Goal: Task Accomplishment & Management: Use online tool/utility

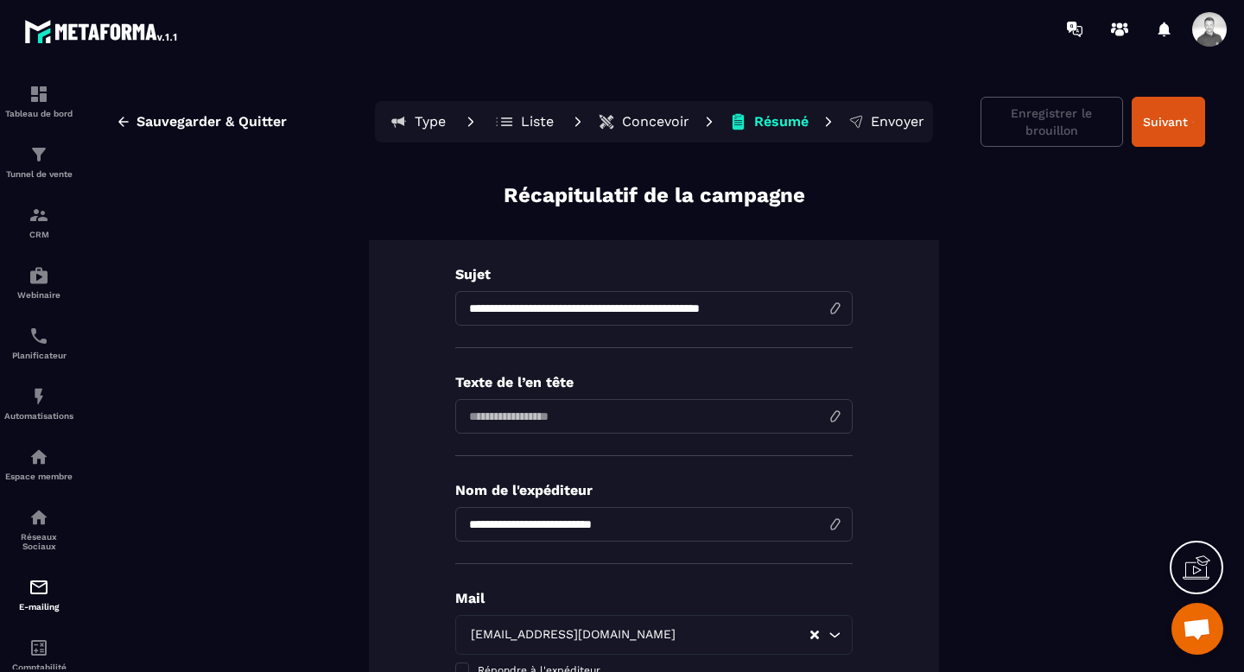
click at [652, 123] on p "Concevoir" at bounding box center [655, 121] width 67 height 17
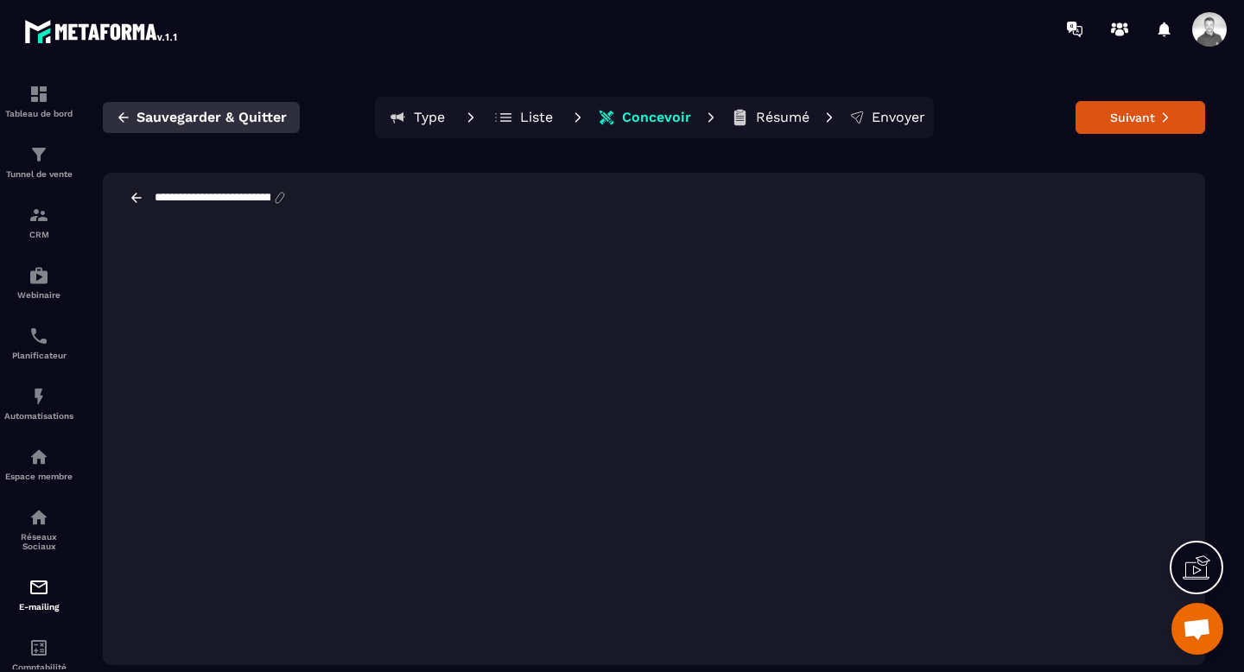
click at [125, 117] on icon "button" at bounding box center [123, 116] width 10 height 9
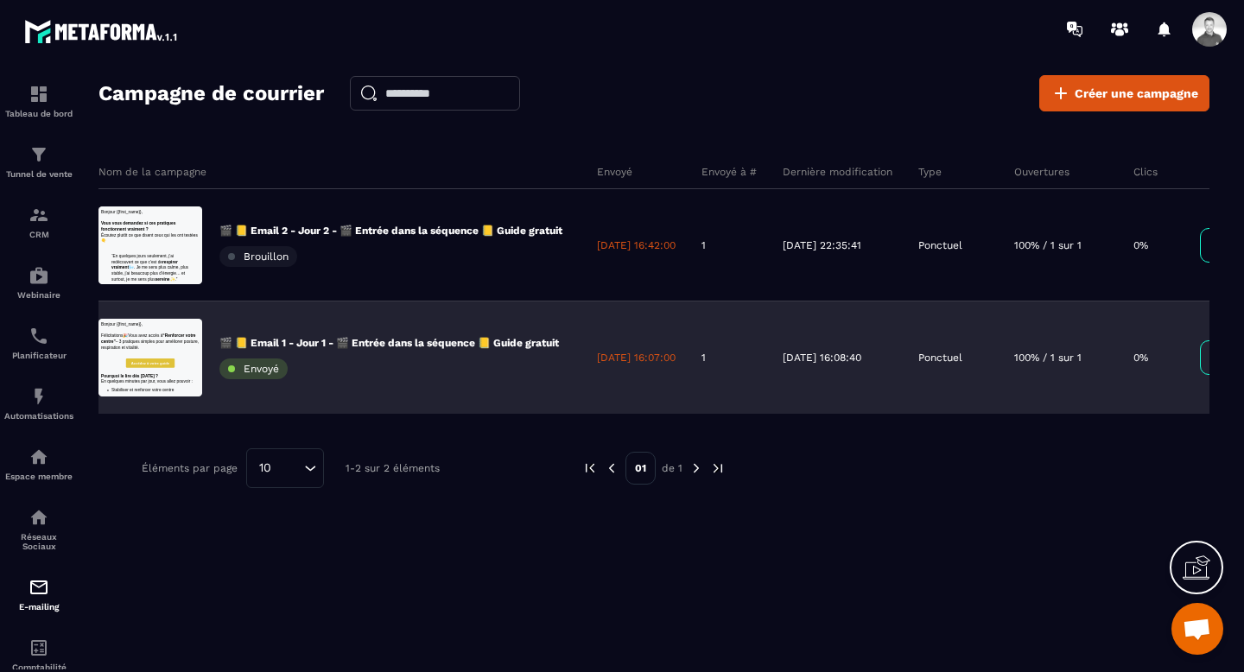
click at [351, 357] on div "🎬 📒 Email 1 - Jour 1 - 🎬 Entrée dans la séquence 📒 Guide gratuit Envoyé" at bounding box center [388, 357] width 339 height 43
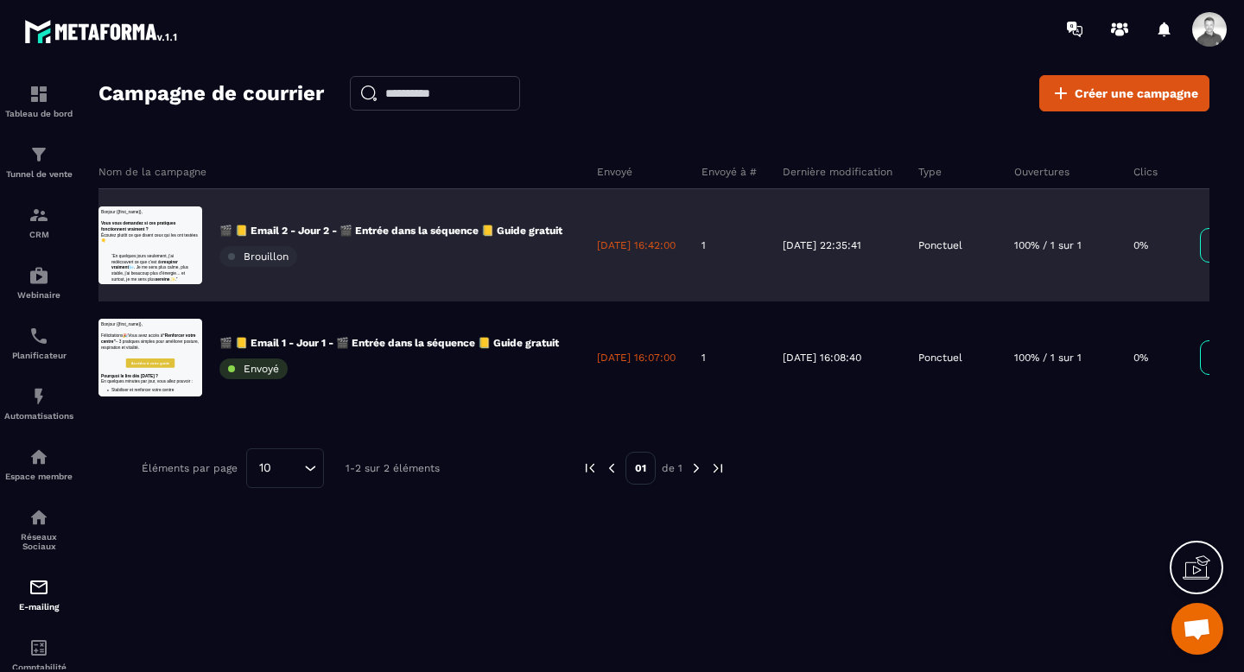
scroll to position [0, 1]
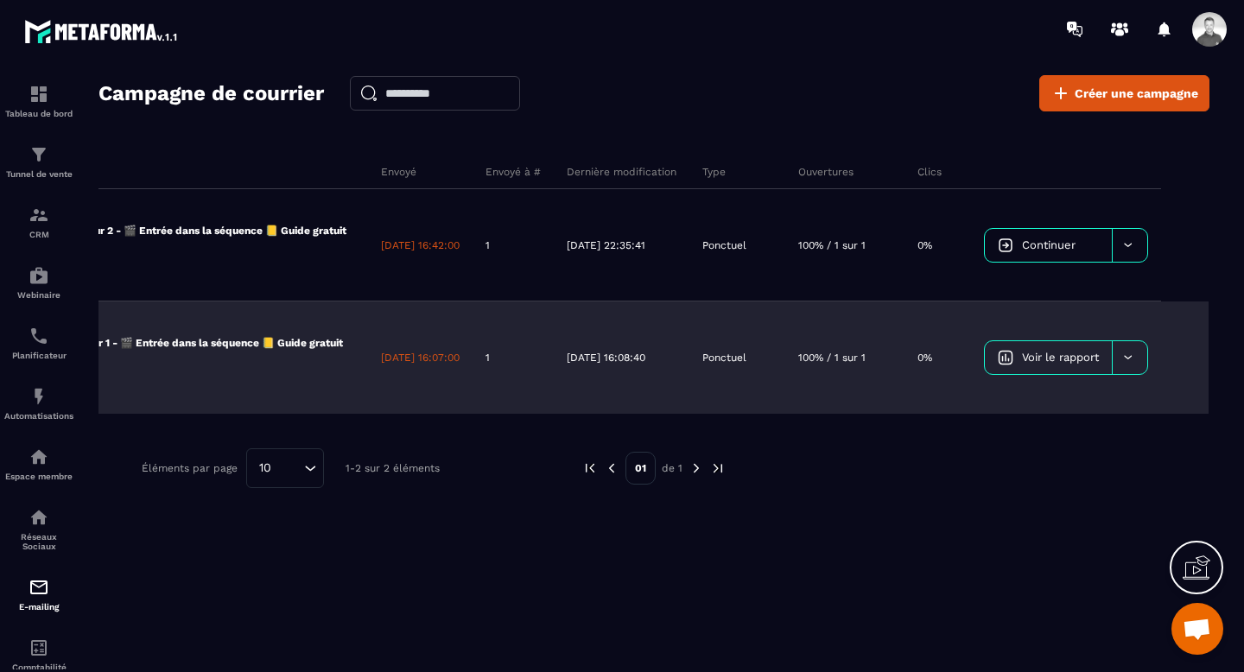
scroll to position [0, 231]
click at [1147, 361] on div at bounding box center [1128, 357] width 35 height 33
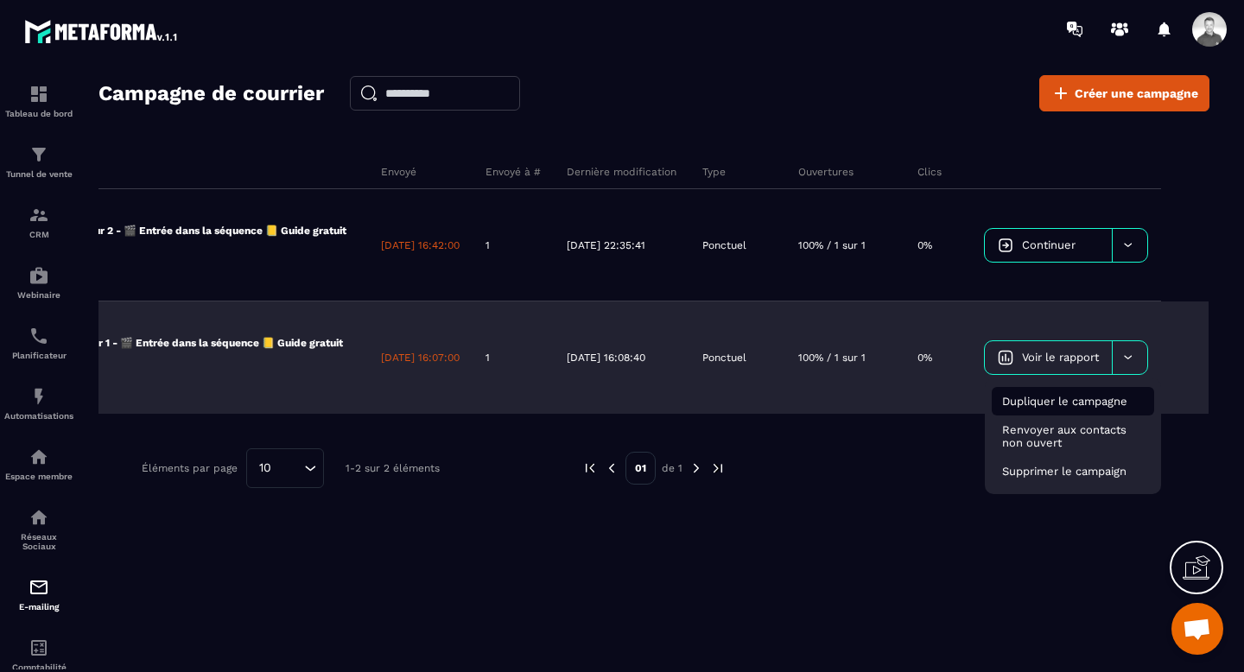
click at [1085, 402] on span "Dupliquer le campagne" at bounding box center [1064, 401] width 125 height 13
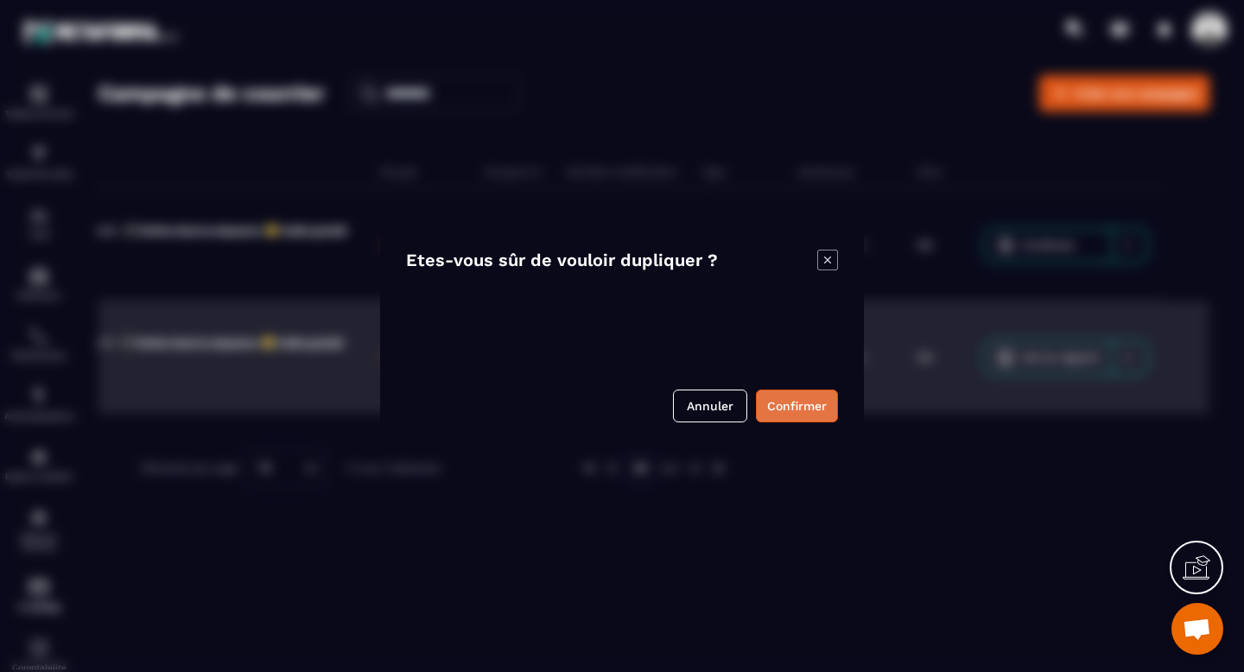
click at [829, 408] on button "Confirmer" at bounding box center [797, 405] width 82 height 33
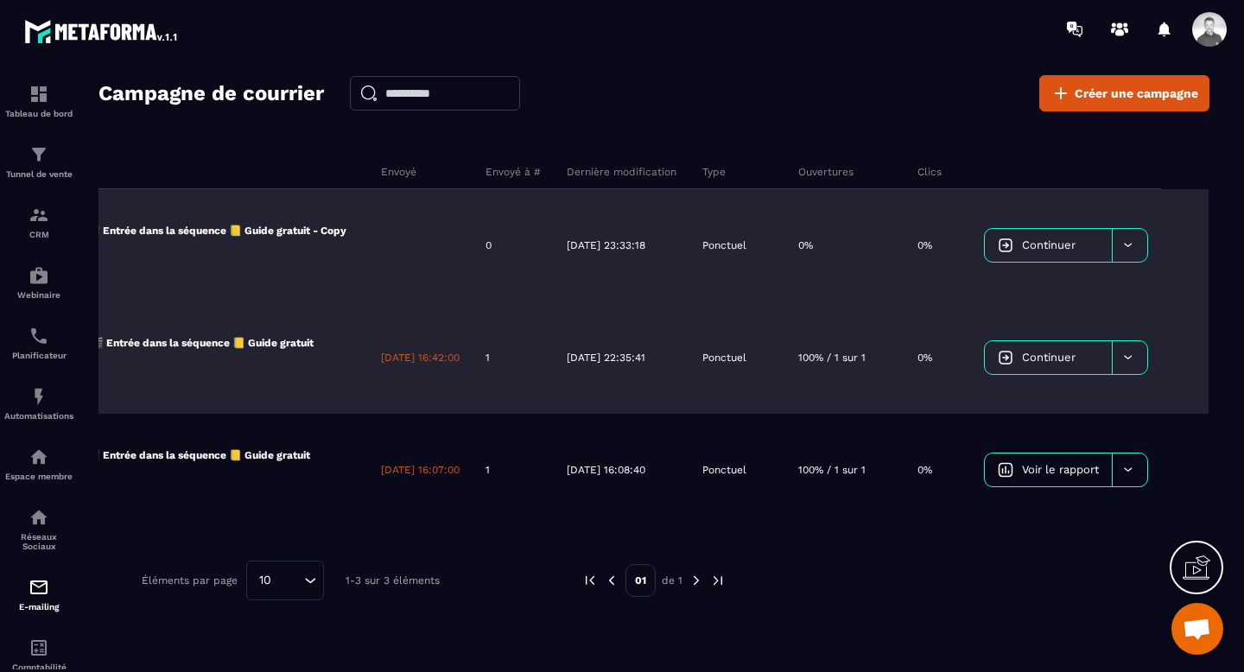
scroll to position [0, 254]
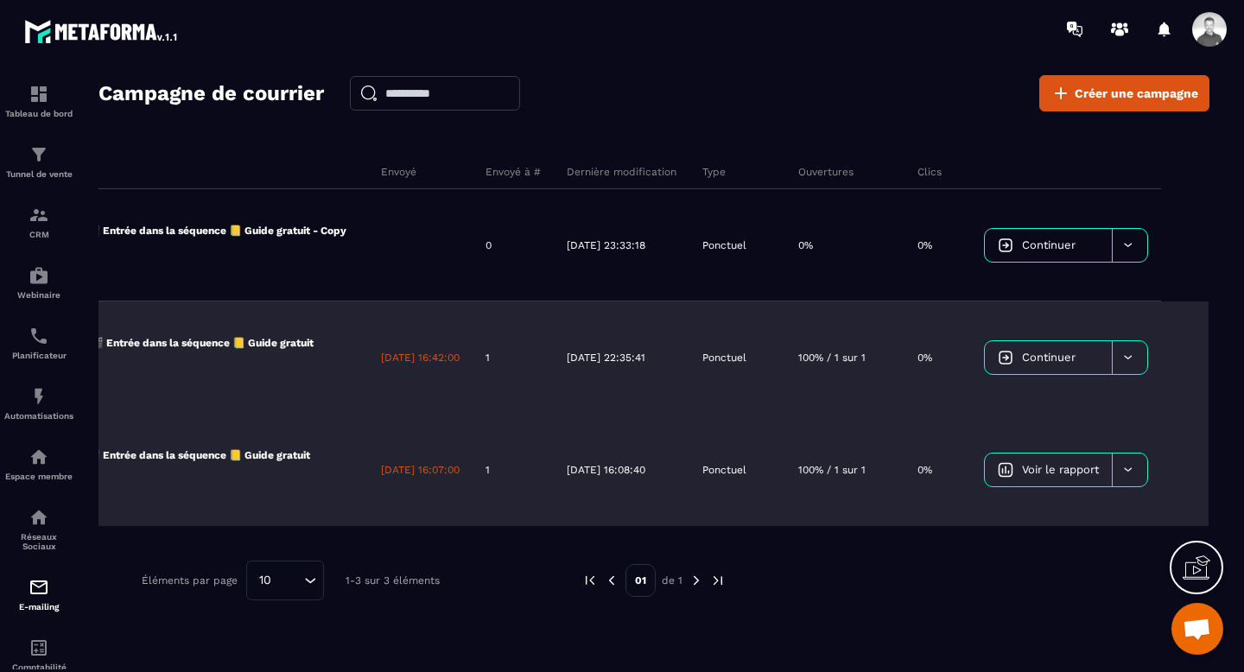
click at [1058, 480] on link "Voir le rapport" at bounding box center [1047, 469] width 127 height 33
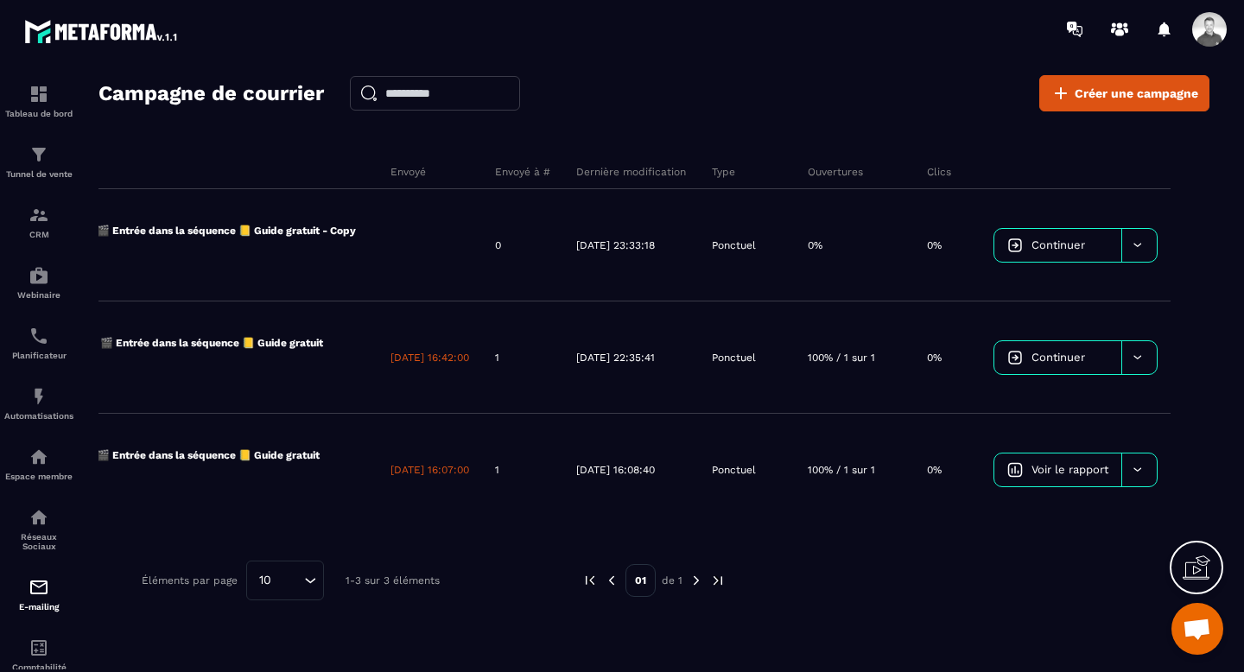
scroll to position [0, 259]
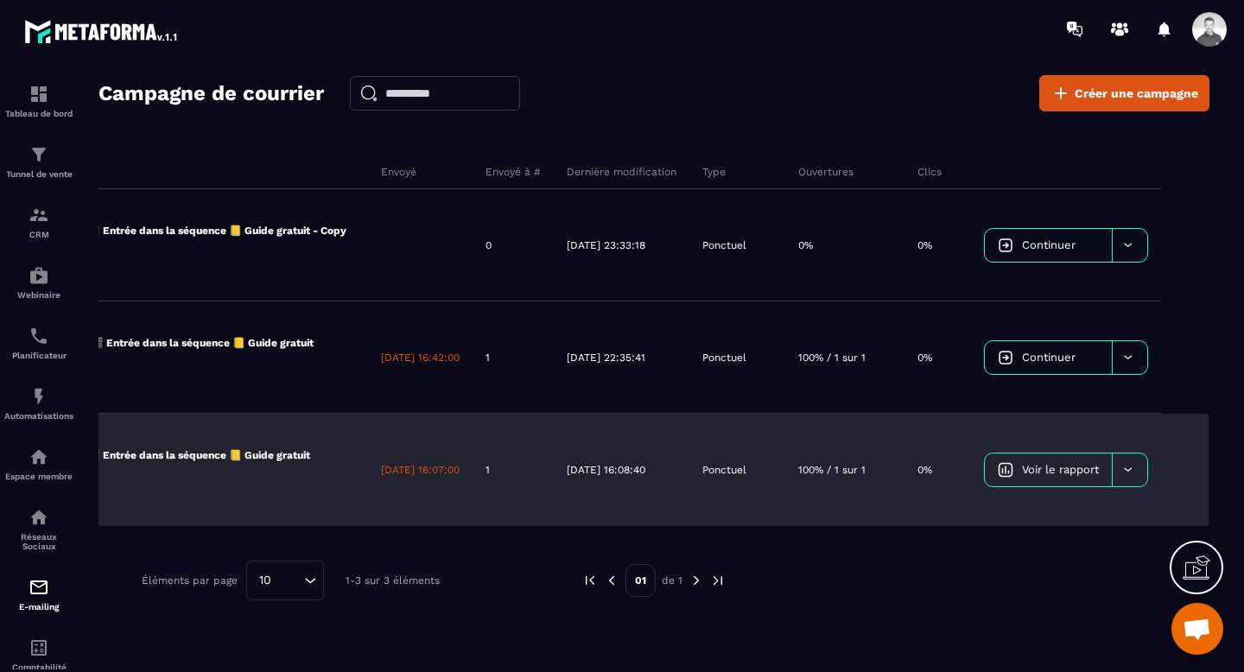
click at [1134, 472] on icon at bounding box center [1127, 469] width 13 height 13
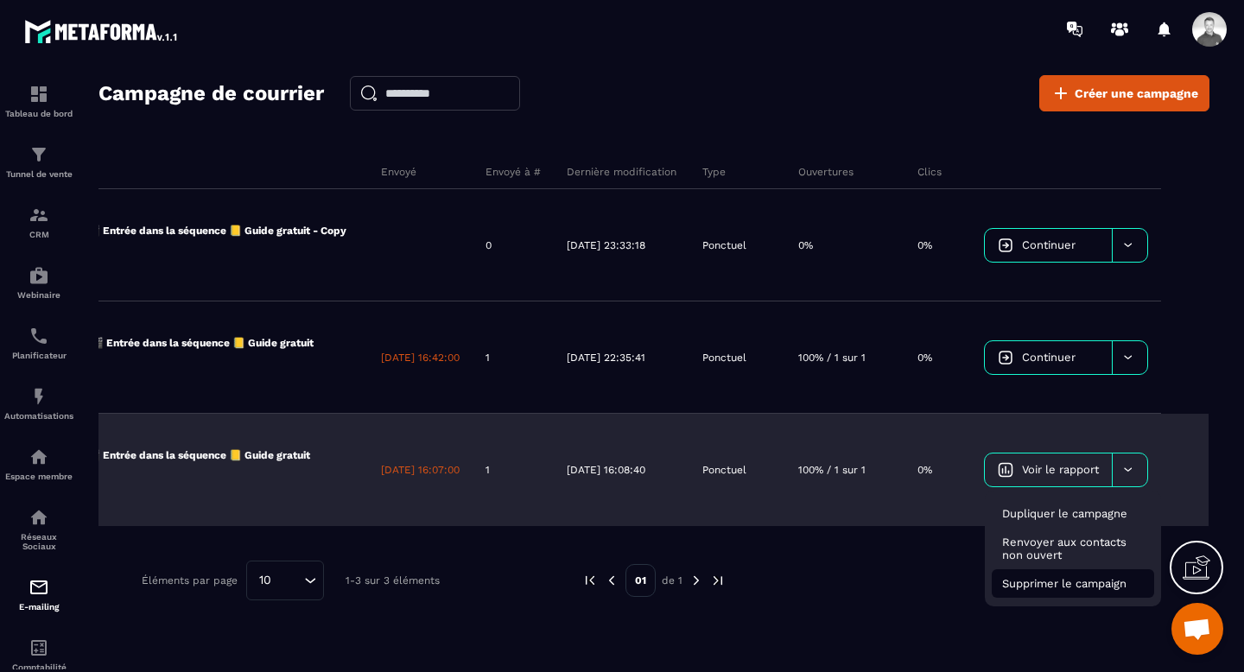
click at [1086, 579] on span "Supprimer le campaign" at bounding box center [1064, 583] width 124 height 13
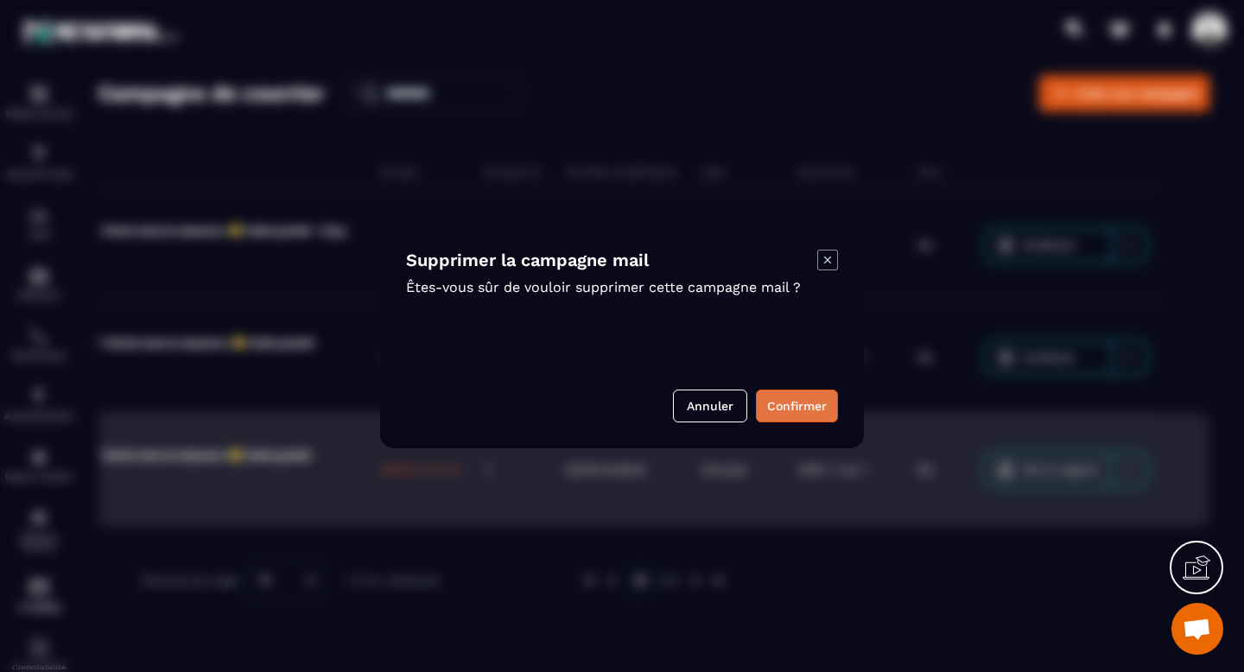
click at [824, 404] on button "Confirmer" at bounding box center [797, 405] width 82 height 33
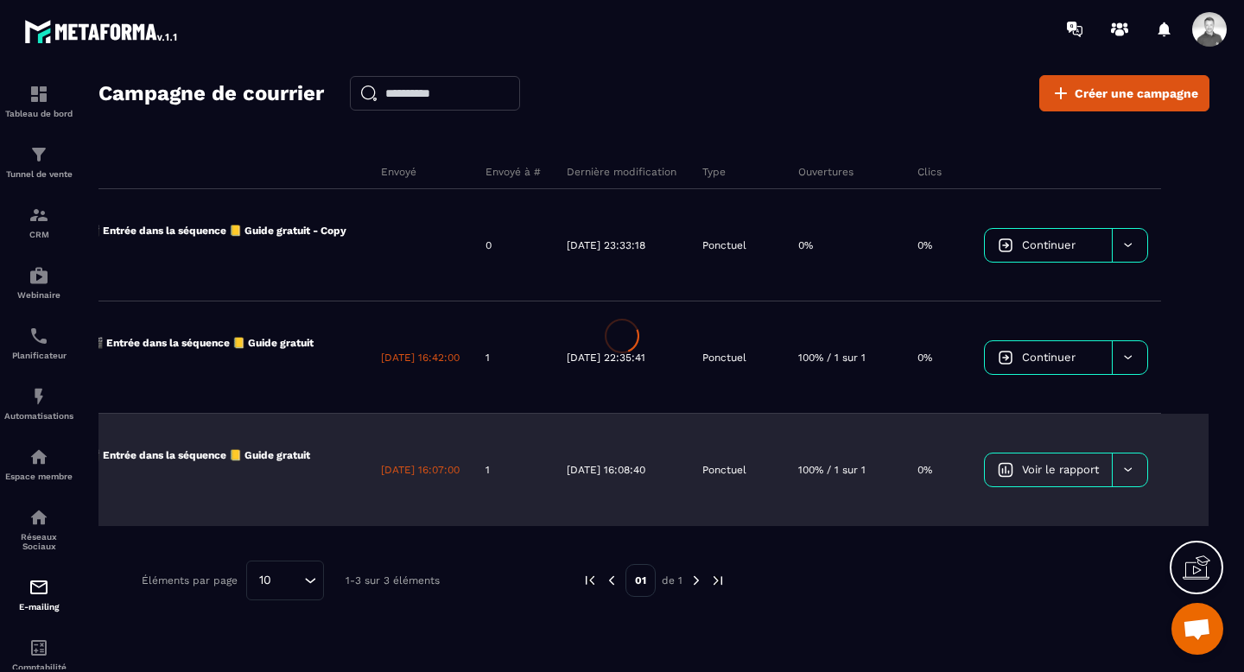
scroll to position [0, 251]
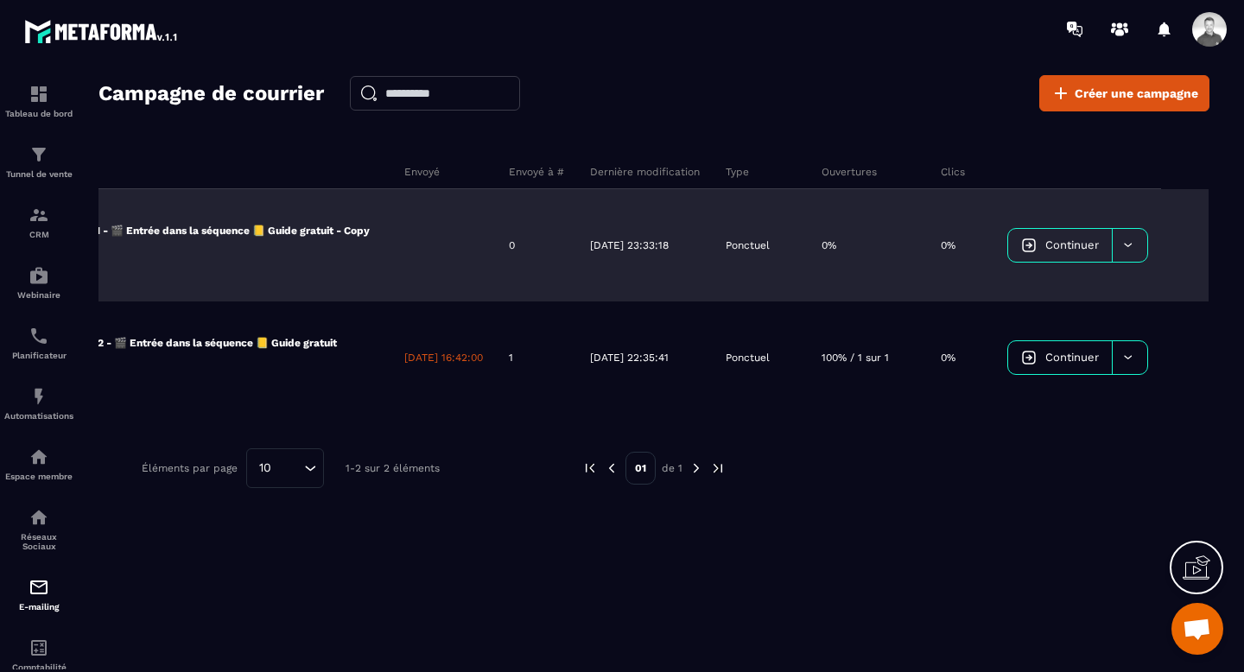
click at [1133, 250] on div at bounding box center [1128, 245] width 35 height 33
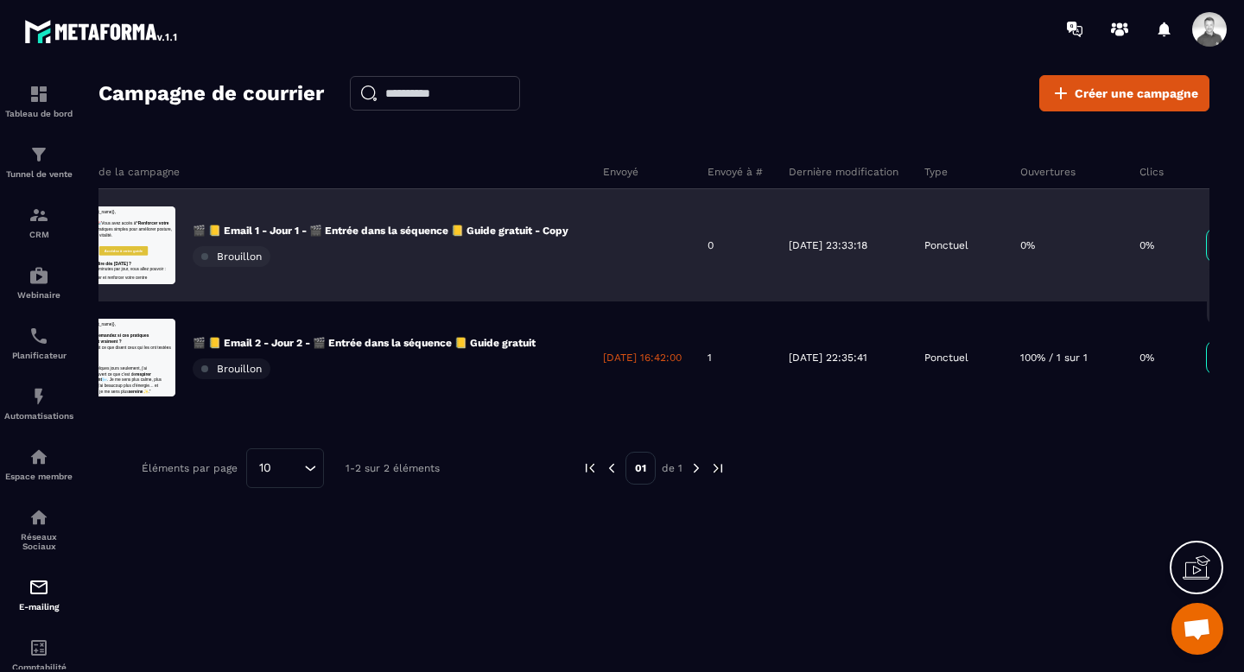
scroll to position [0, 24]
click at [451, 245] on div "🎬 📒 Email 1 - Jour 1 - 🎬 Entrée dans la séquence 📒 Guide gratuit - Copy Brouill…" at bounding box center [383, 245] width 376 height 43
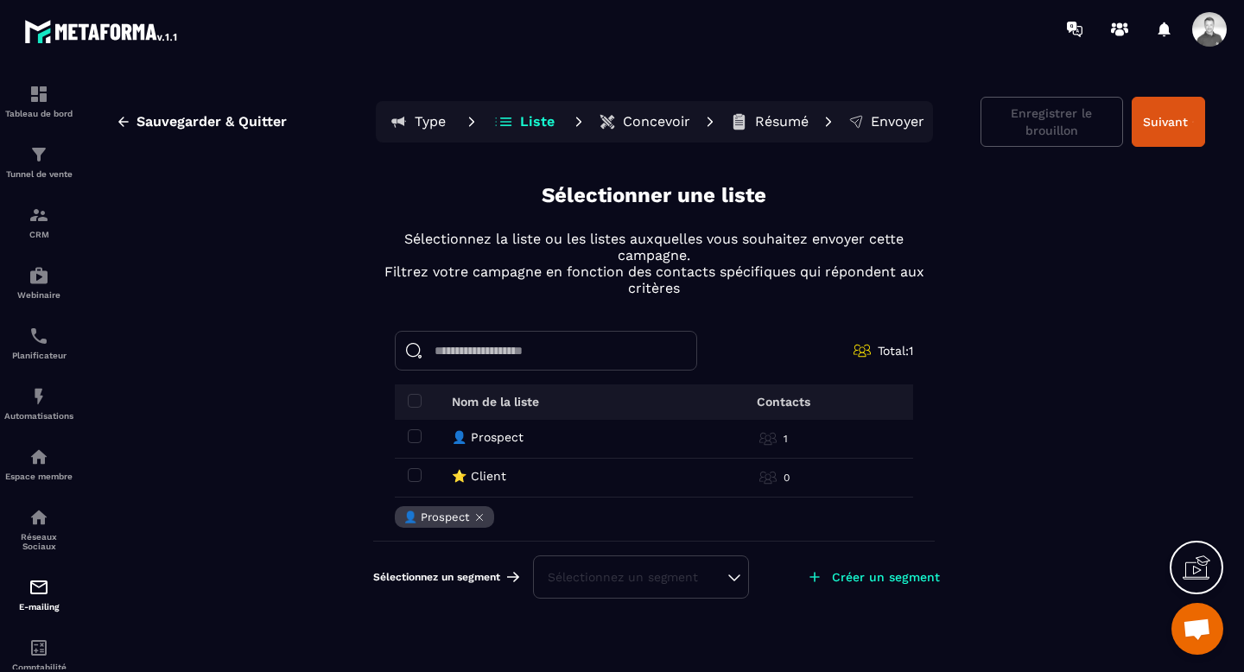
click at [434, 123] on p "Type" at bounding box center [430, 121] width 31 height 17
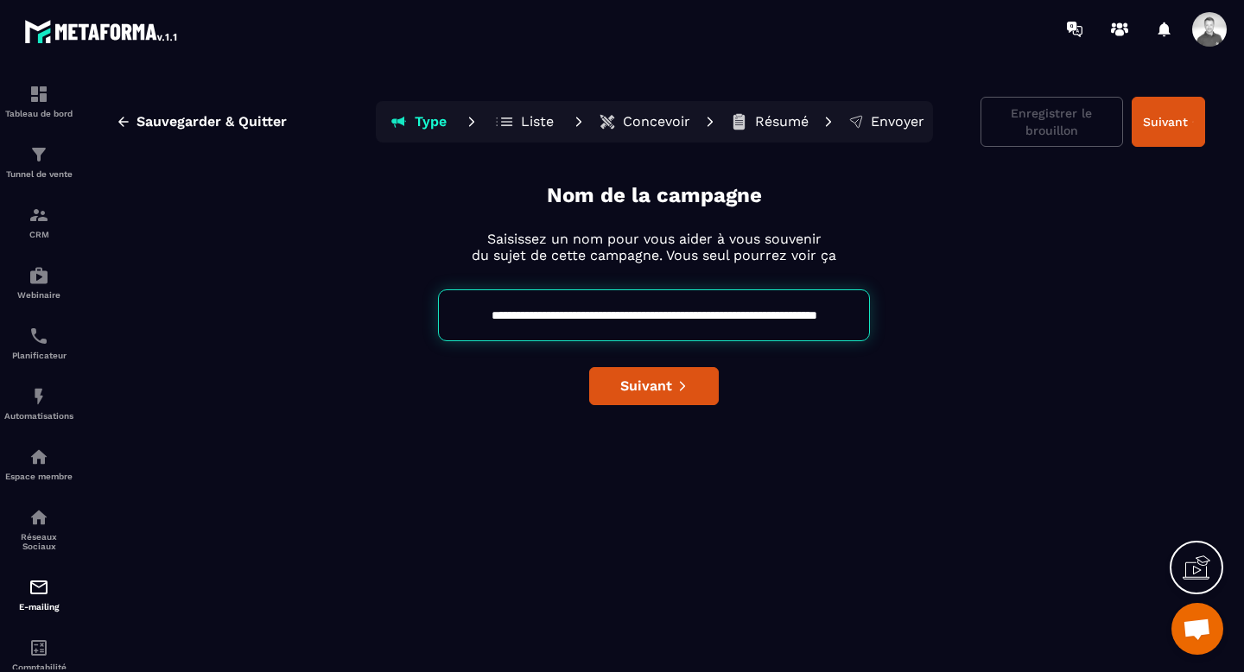
scroll to position [0, 35]
drag, startPoint x: 823, startPoint y: 320, endPoint x: 986, endPoint y: 325, distance: 163.3
click at [986, 325] on div "**********" at bounding box center [654, 315] width 1102 height 52
click at [811, 315] on input "**********" at bounding box center [654, 315] width 432 height 52
drag, startPoint x: 814, startPoint y: 314, endPoint x: 931, endPoint y: 316, distance: 116.6
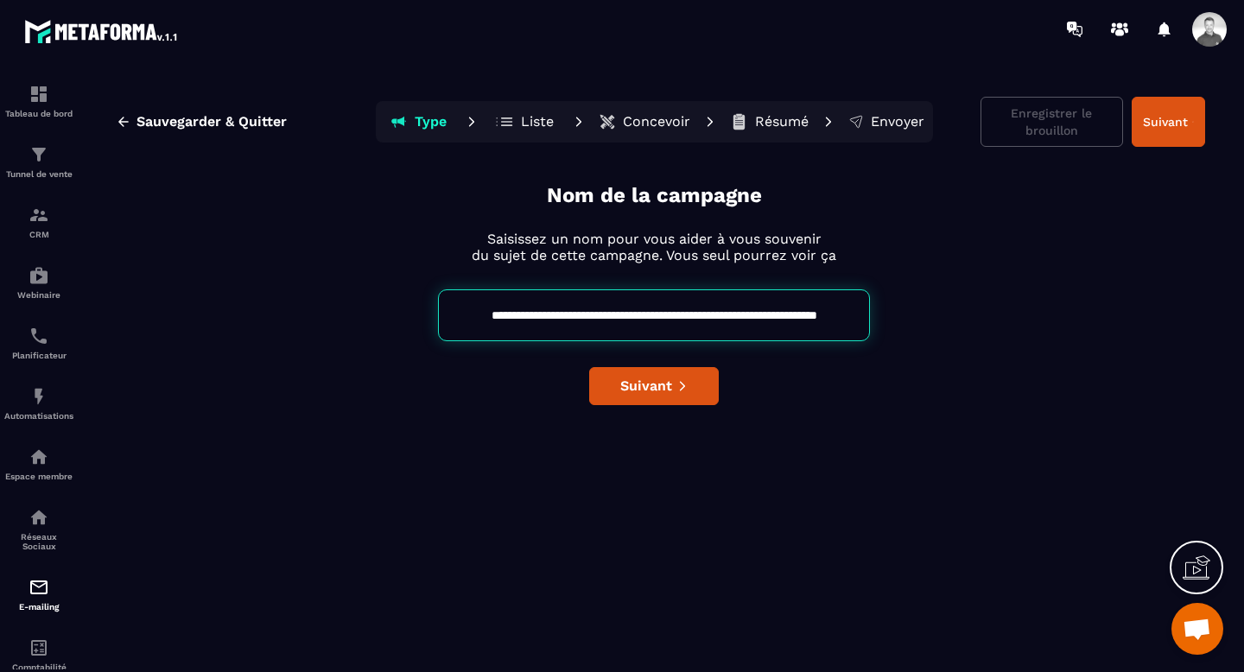
click at [928, 316] on div "**********" at bounding box center [654, 315] width 1102 height 52
type input "**********"
click at [638, 386] on span "Suivant" at bounding box center [646, 385] width 52 height 17
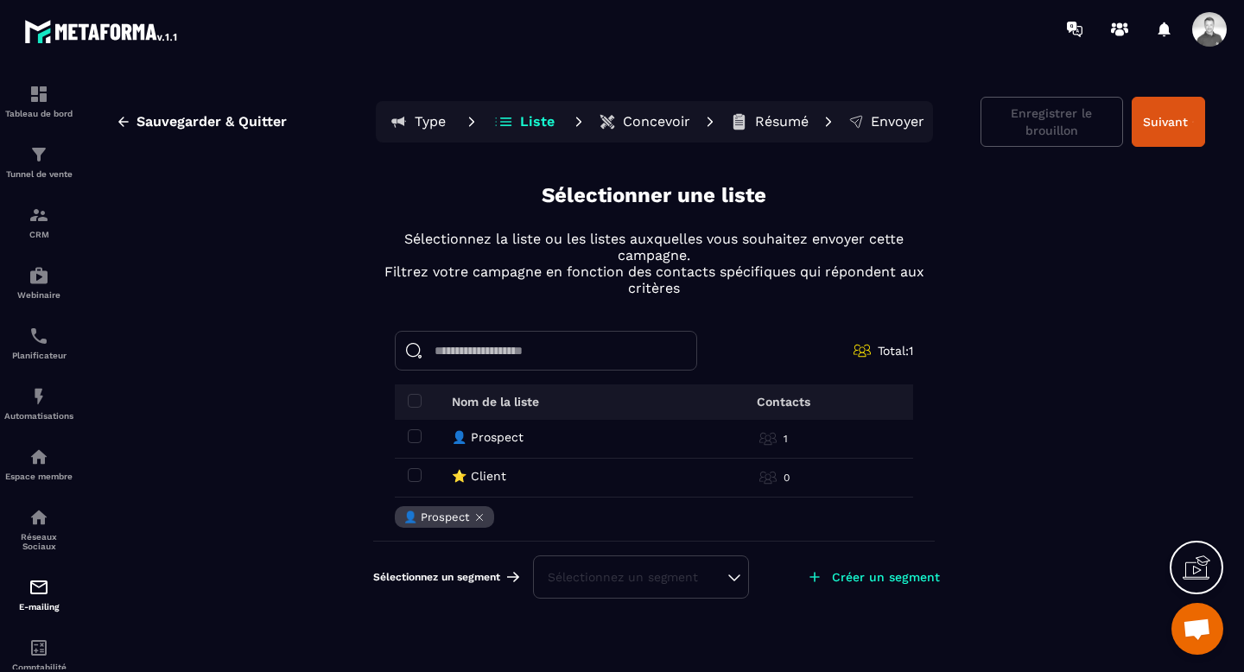
click at [656, 123] on p "Concevoir" at bounding box center [656, 121] width 67 height 17
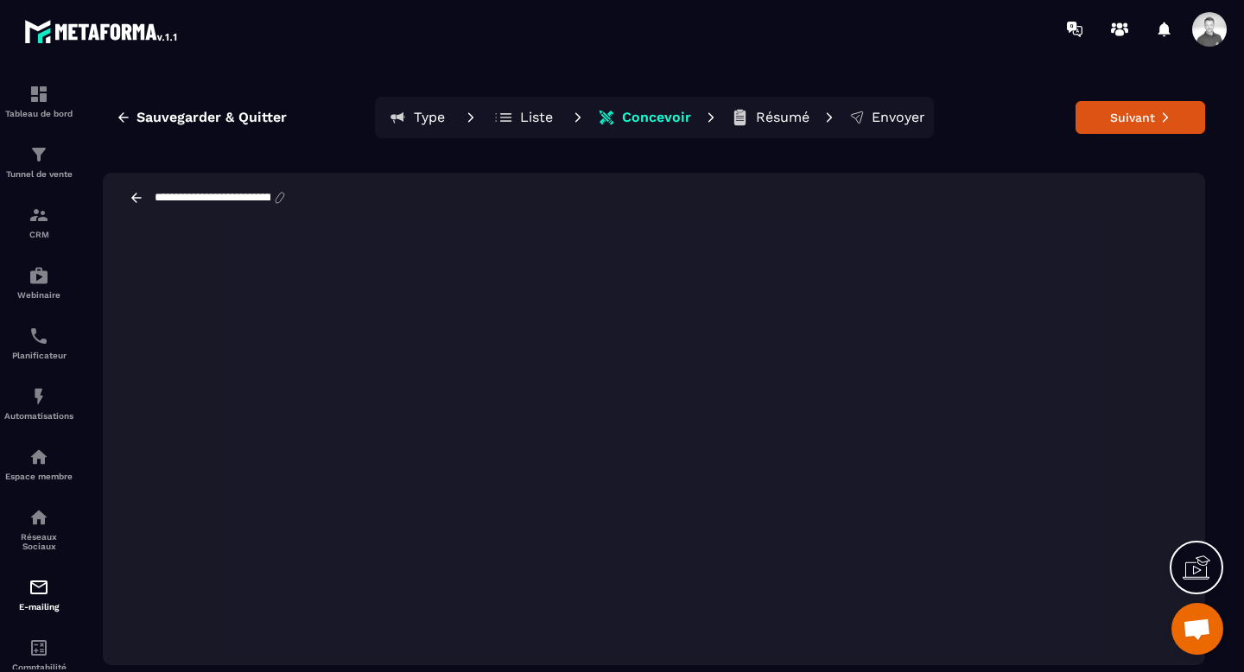
click at [139, 199] on icon at bounding box center [137, 198] width 16 height 16
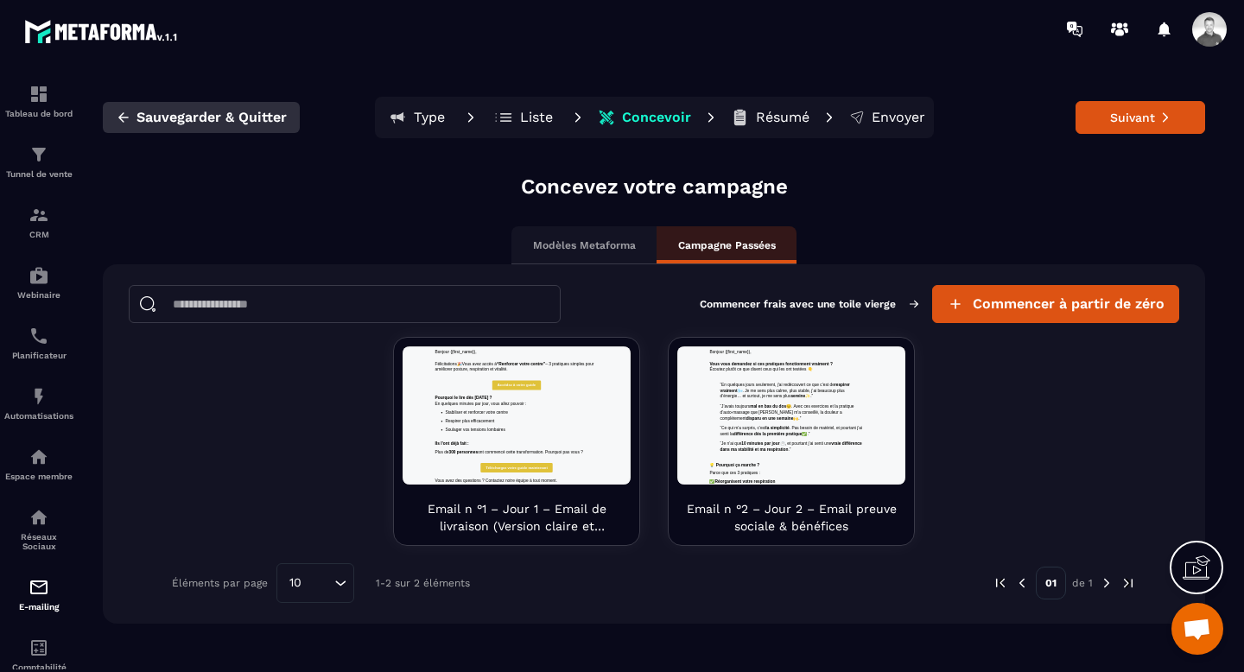
click at [136, 117] on button "Sauvegarder & Quitter" at bounding box center [201, 117] width 197 height 31
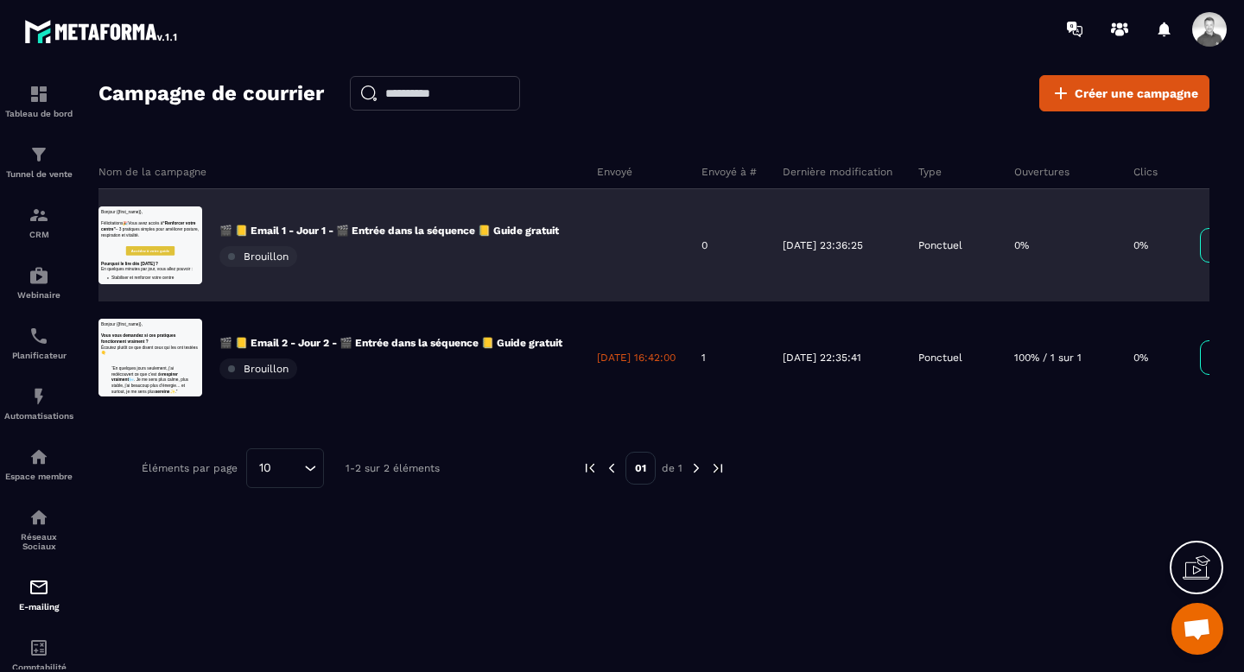
click at [450, 256] on div "🎬 📒 Email 1 - Jour 1 - 🎬 Entrée dans la séquence 📒 Guide gratuit Brouillon" at bounding box center [388, 245] width 339 height 43
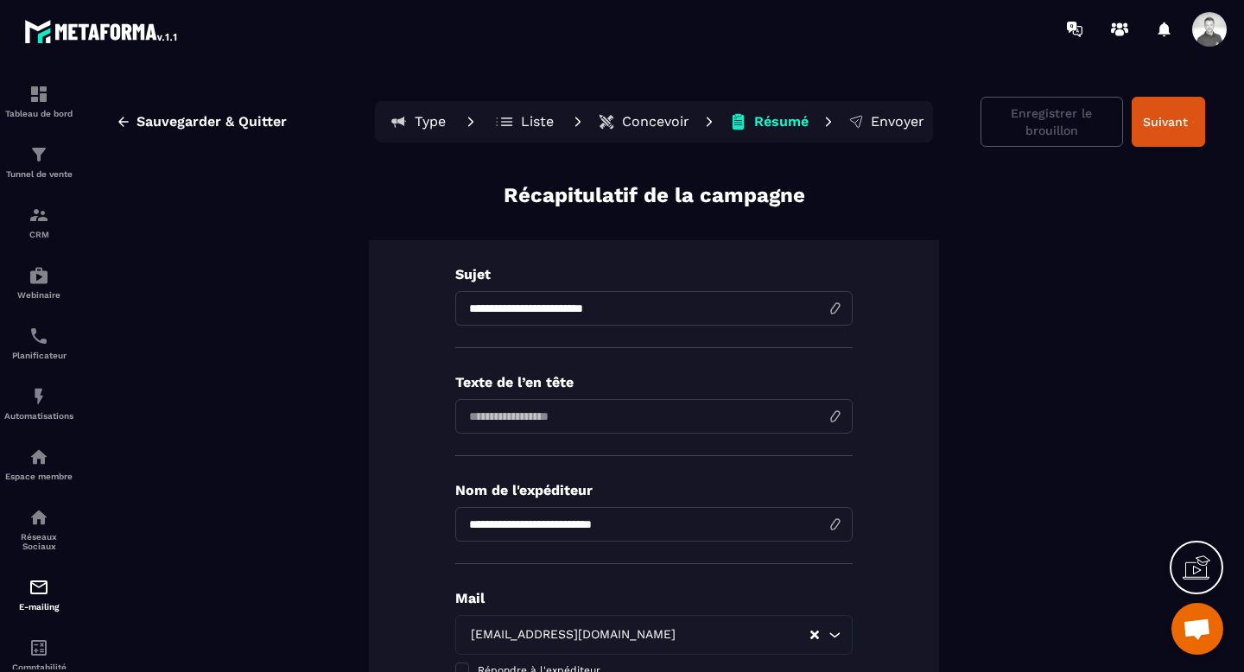
click at [624, 118] on p "Concevoir" at bounding box center [655, 121] width 67 height 17
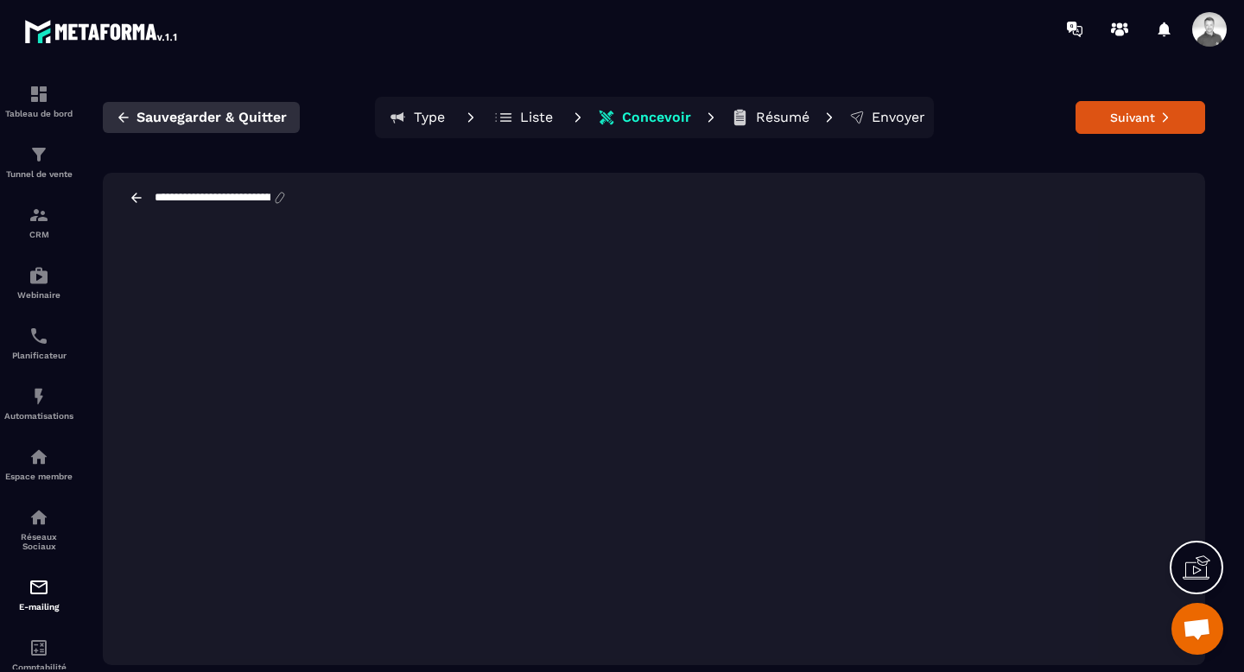
click at [211, 121] on span "Sauvegarder & Quitter" at bounding box center [211, 117] width 150 height 17
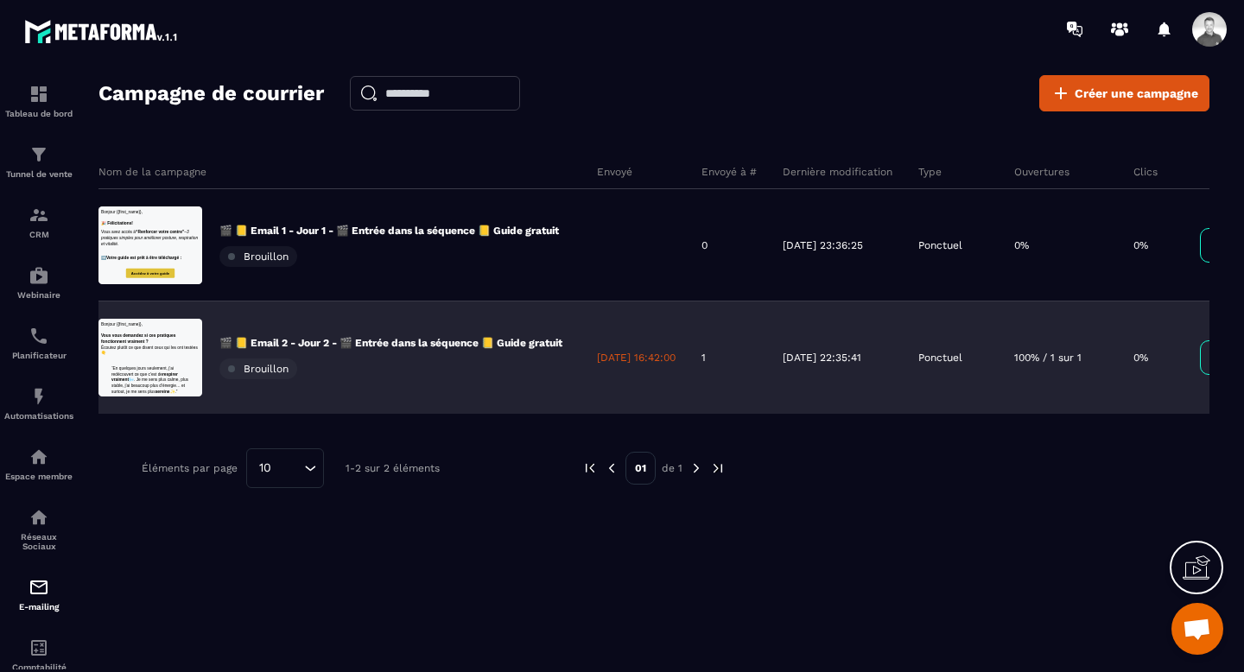
click at [294, 348] on p "🎬 📒 Email 2 - Jour 2 - 🎬 Entrée dans la séquence 📒 Guide gratuit" at bounding box center [390, 343] width 343 height 14
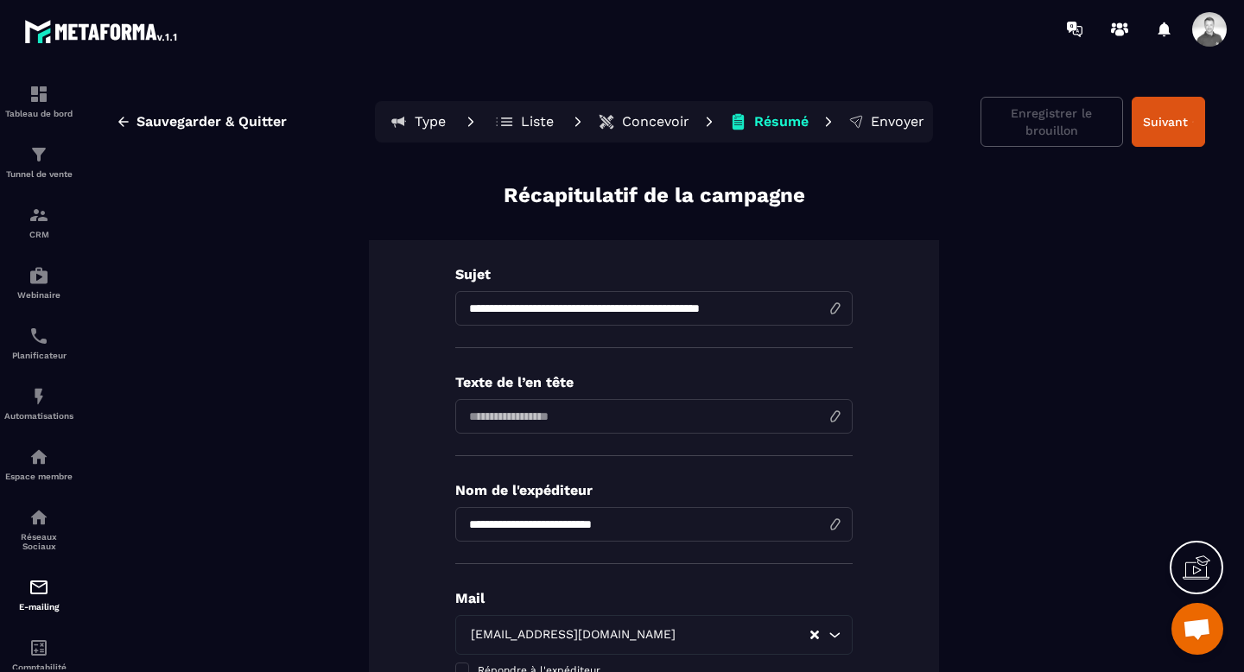
click at [632, 126] on p "Concevoir" at bounding box center [655, 121] width 67 height 17
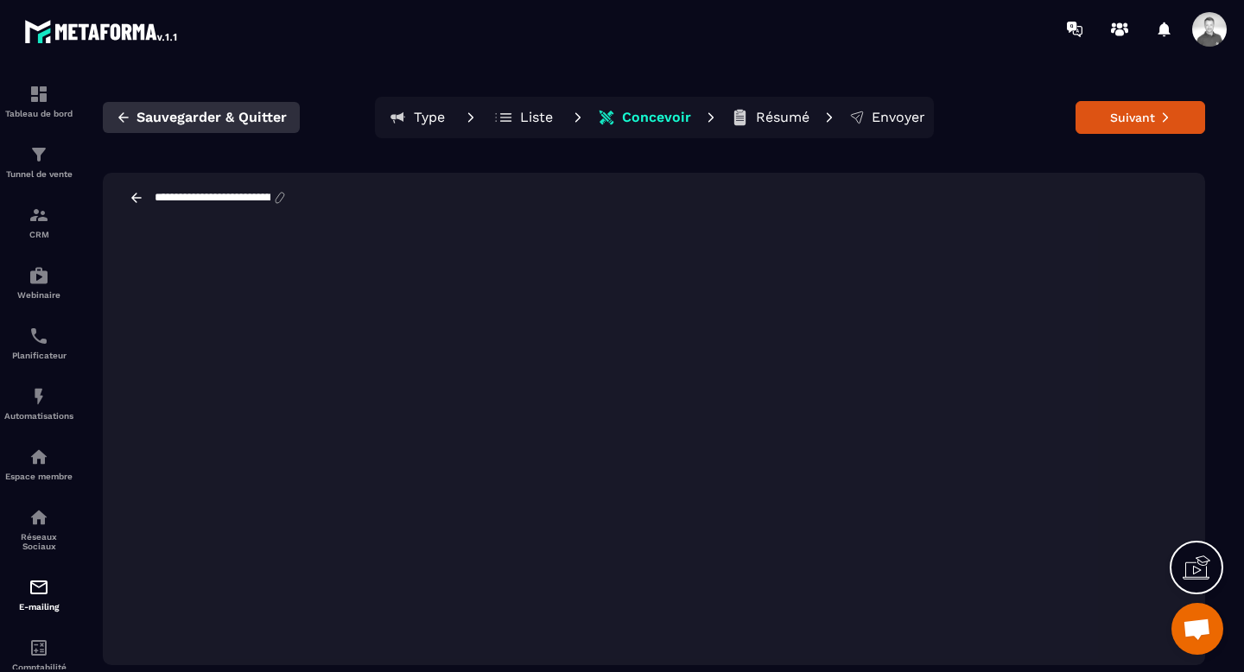
click at [121, 117] on icon "button" at bounding box center [123, 116] width 10 height 9
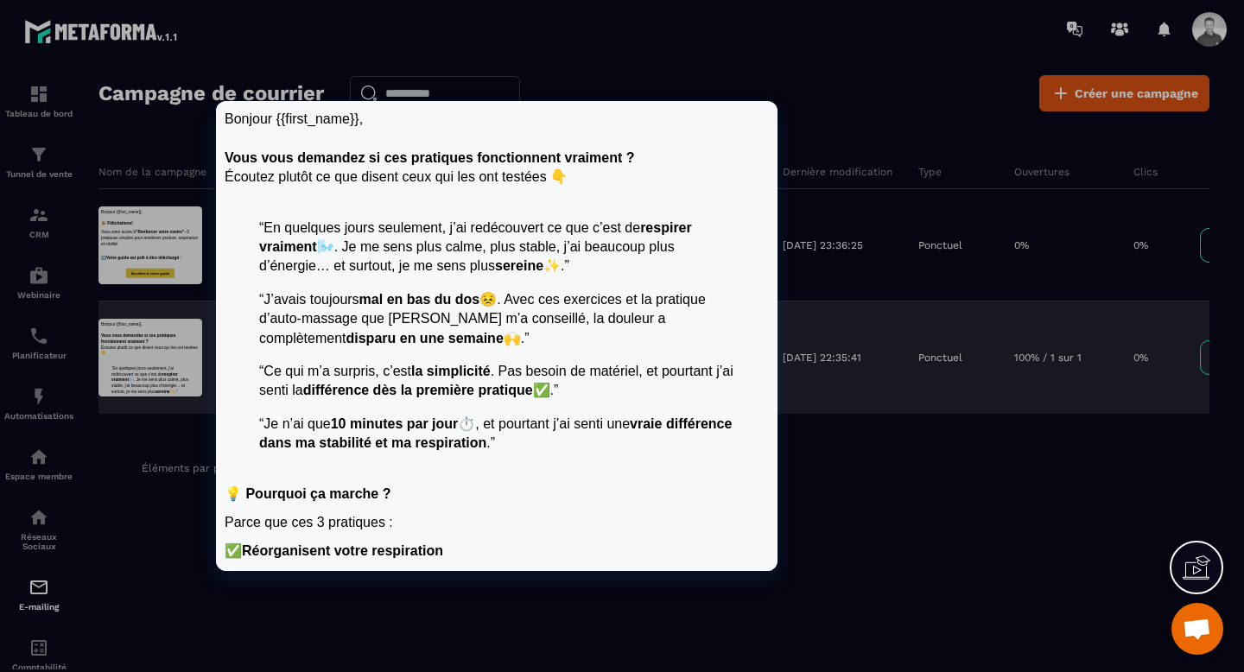
click at [167, 370] on div at bounding box center [150, 358] width 104 height 78
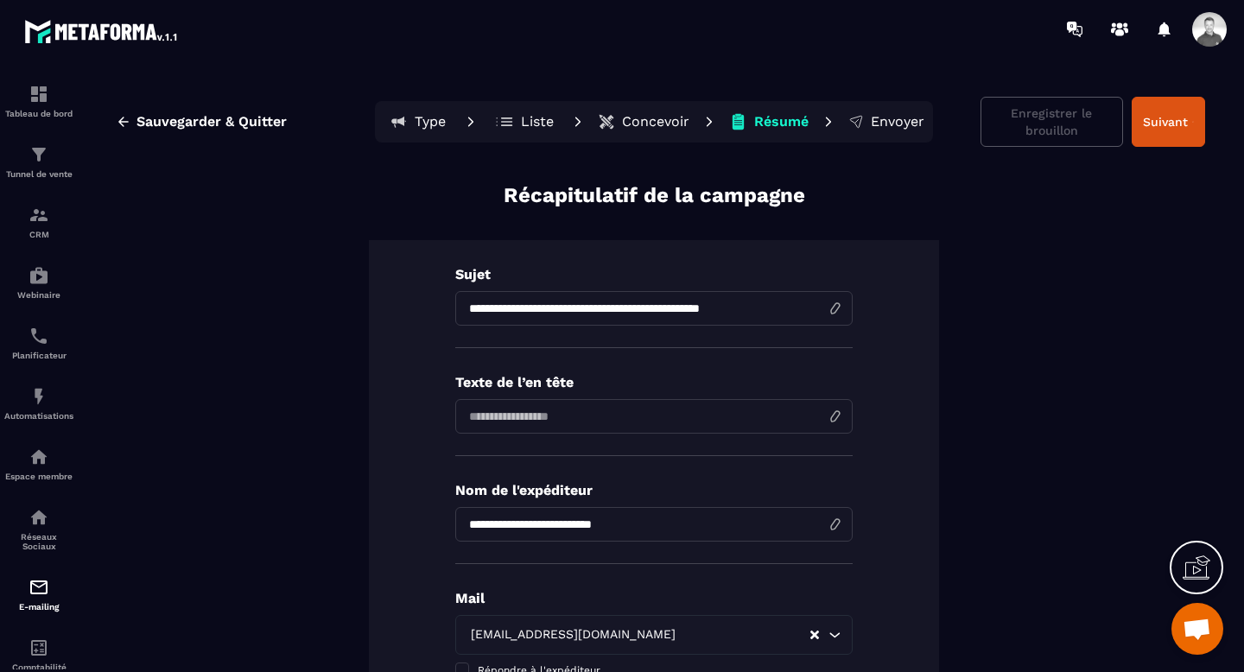
click at [638, 113] on p "Concevoir" at bounding box center [655, 121] width 67 height 17
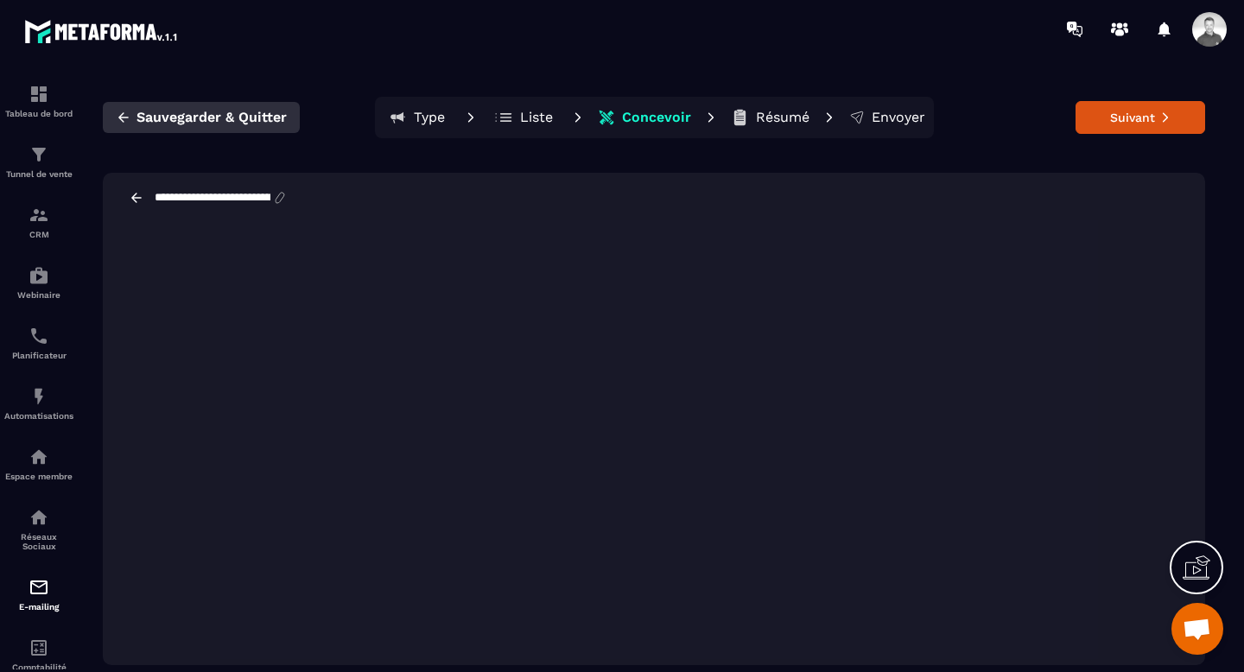
click at [145, 123] on span "Sauvegarder & Quitter" at bounding box center [211, 117] width 150 height 17
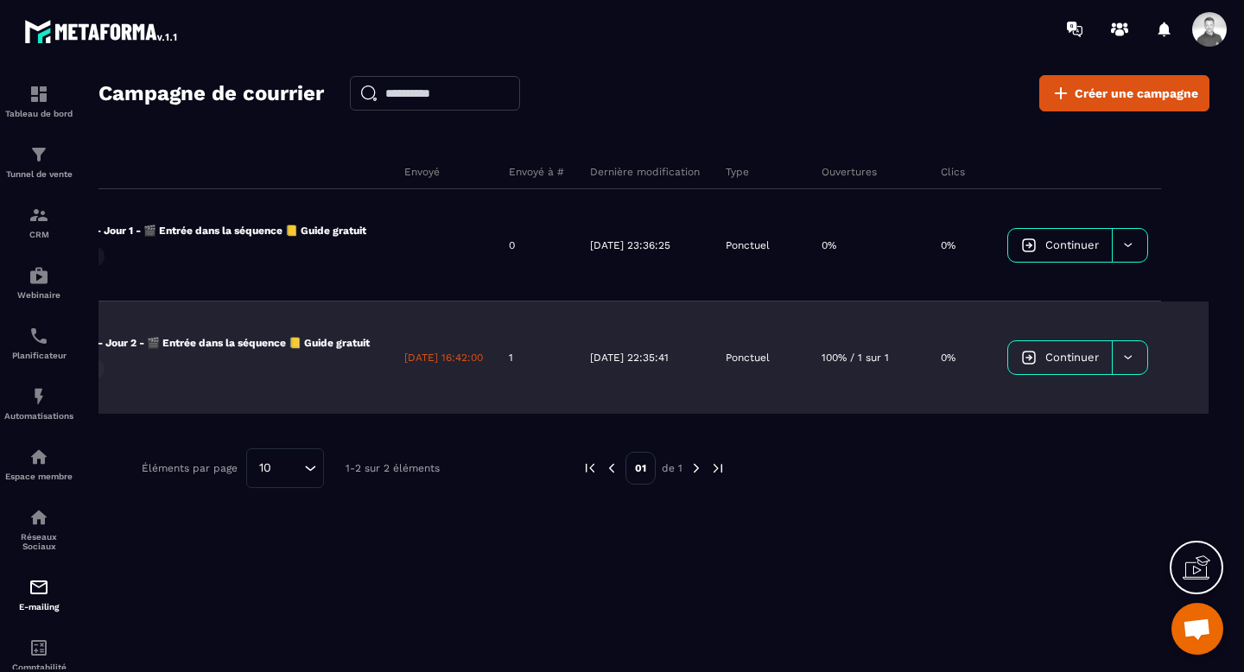
scroll to position [0, 218]
click at [1136, 354] on div at bounding box center [1128, 357] width 35 height 33
click at [1136, 349] on div at bounding box center [1128, 357] width 35 height 33
click at [1134, 355] on div at bounding box center [1128, 357] width 35 height 33
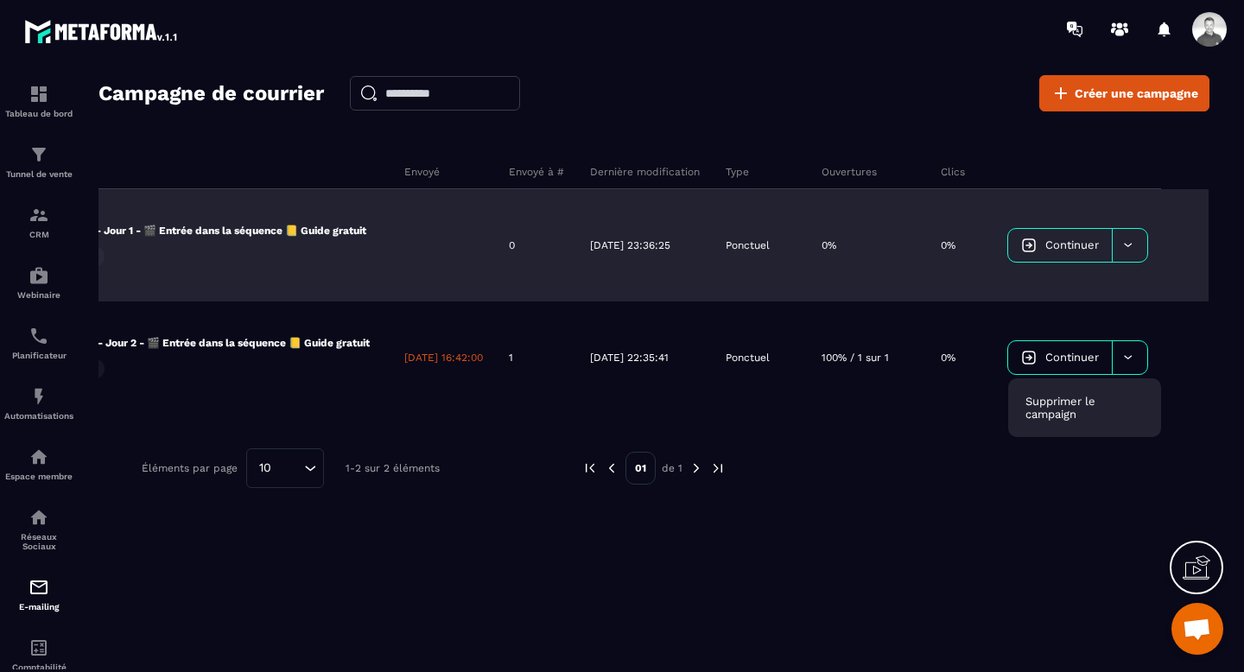
click at [1129, 243] on icon at bounding box center [1127, 244] width 13 height 13
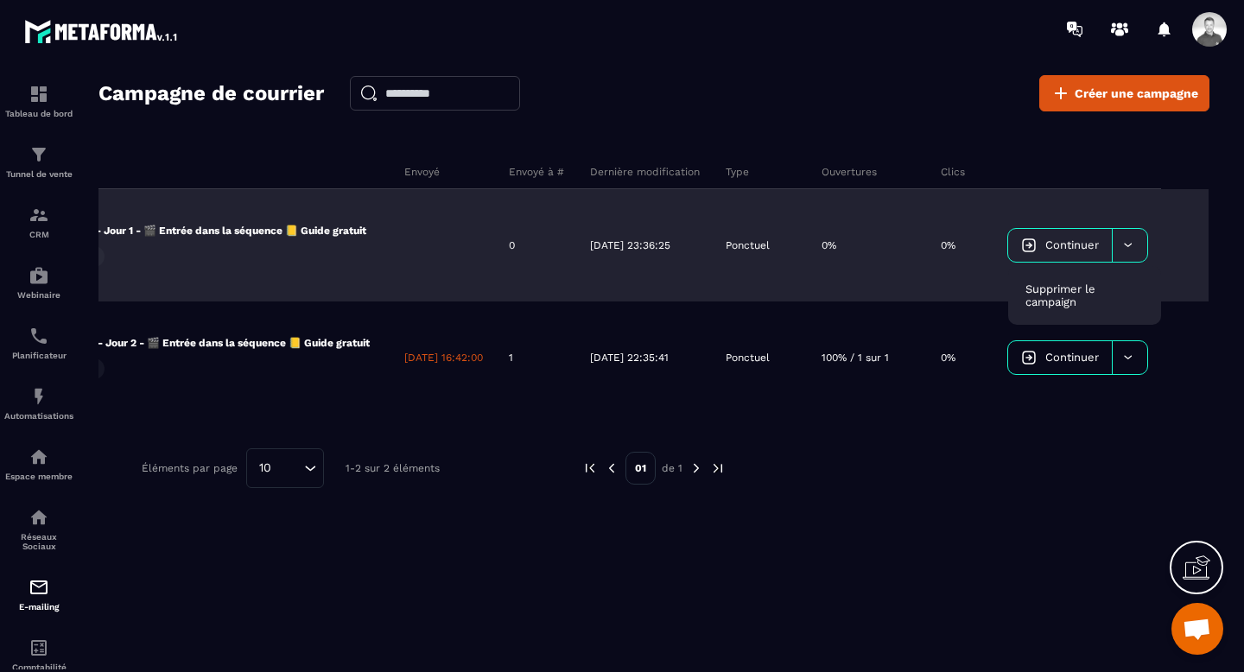
click at [1129, 243] on icon at bounding box center [1127, 244] width 13 height 13
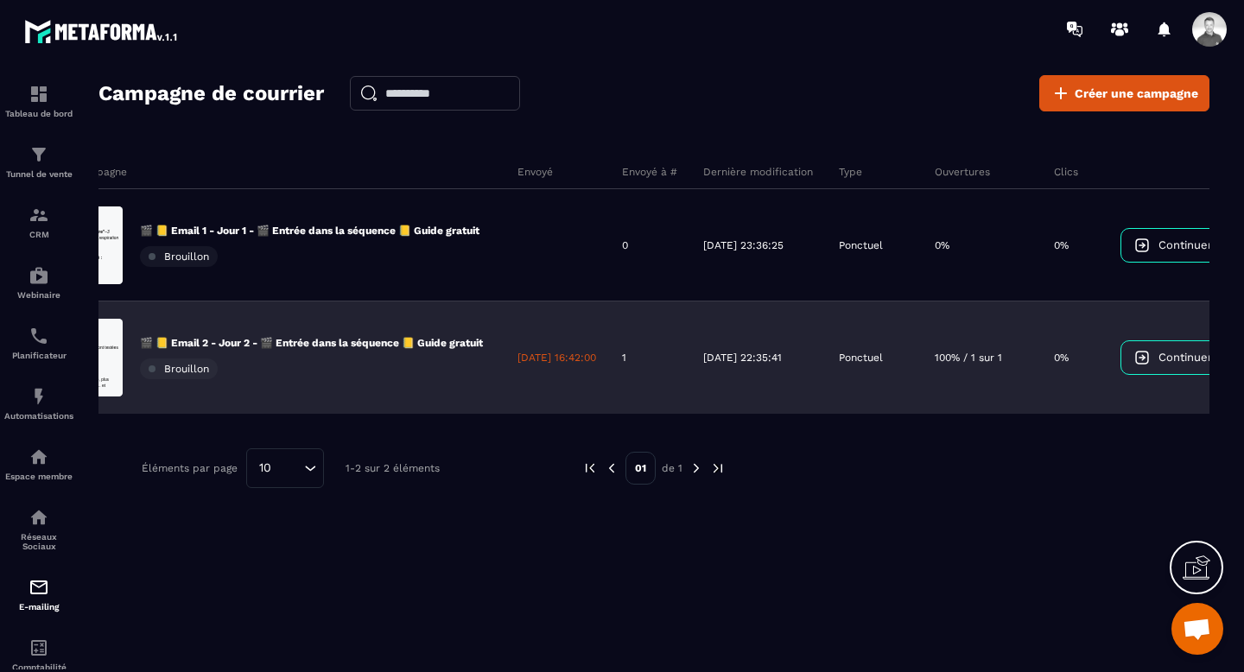
scroll to position [0, 0]
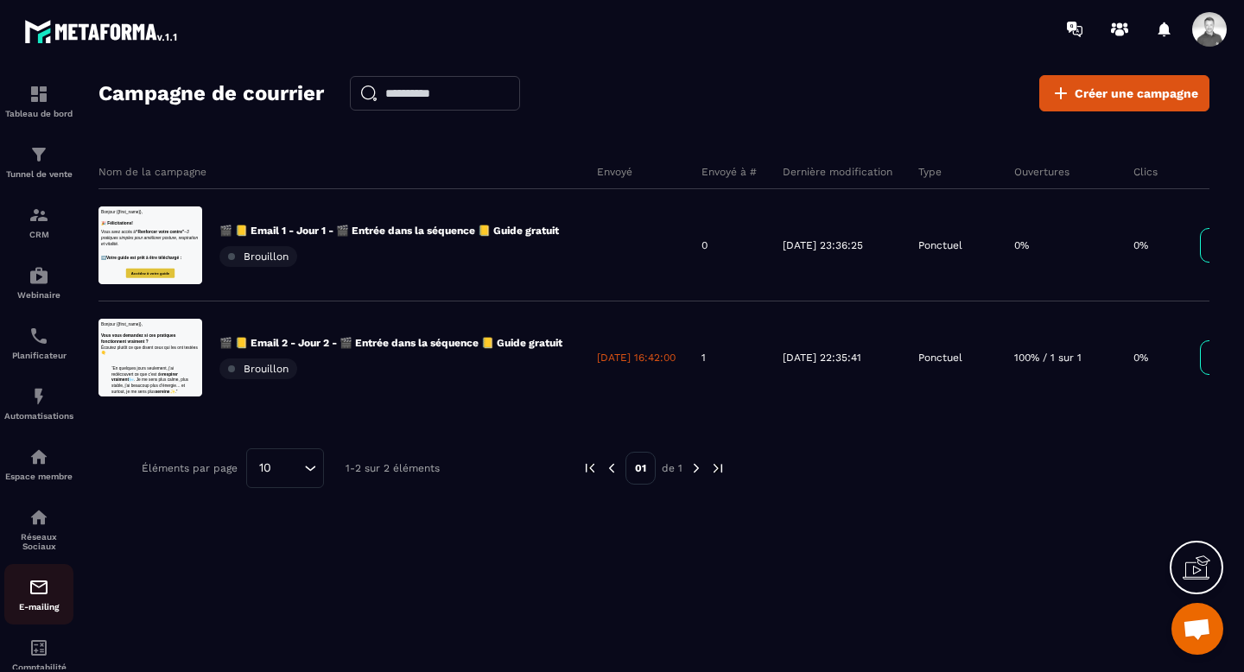
click at [32, 593] on img at bounding box center [38, 587] width 21 height 21
click at [41, 597] on img at bounding box center [38, 587] width 21 height 21
click at [37, 528] on img at bounding box center [38, 517] width 21 height 21
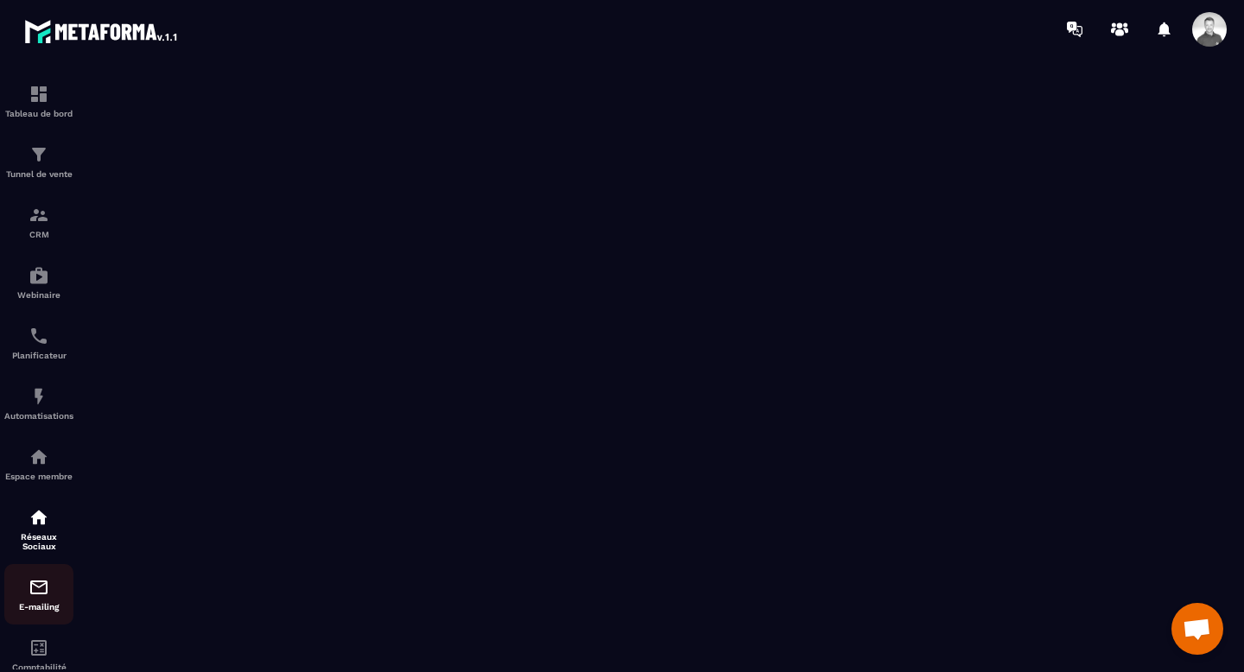
click at [43, 609] on div "E-mailing" at bounding box center [38, 594] width 69 height 35
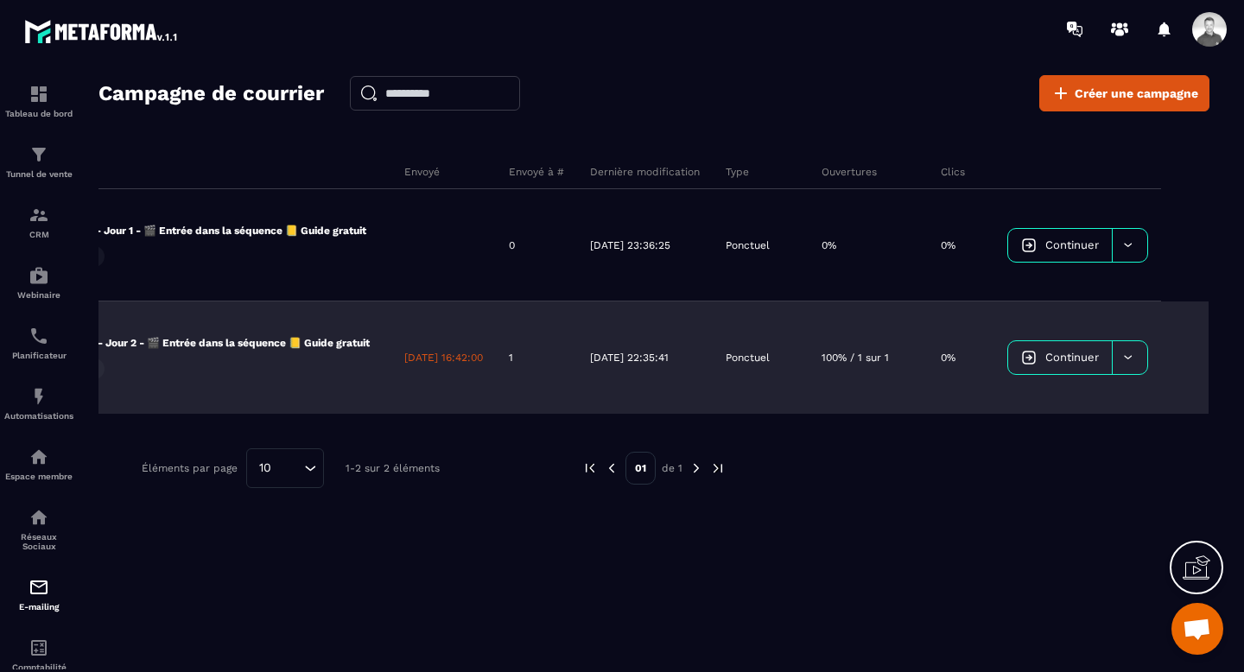
scroll to position [0, 218]
drag, startPoint x: 1114, startPoint y: 352, endPoint x: 1122, endPoint y: 360, distance: 11.0
click at [1122, 360] on div at bounding box center [1128, 357] width 35 height 33
click at [1123, 360] on icon at bounding box center [1127, 357] width 13 height 13
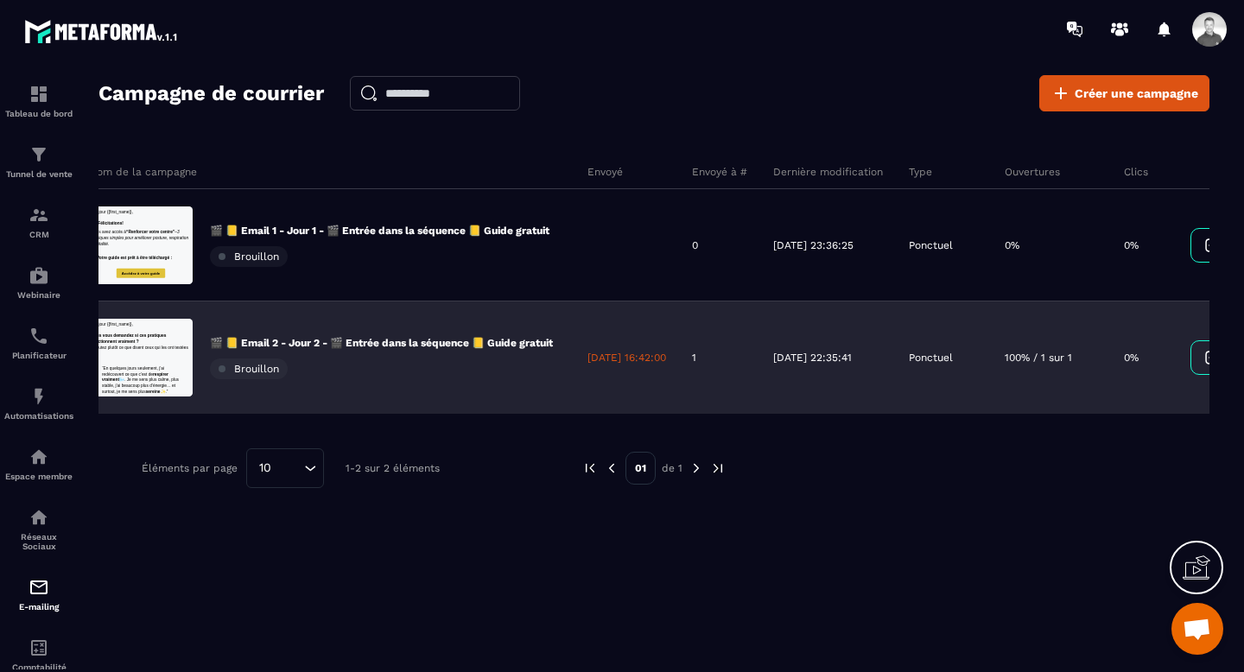
scroll to position [0, 8]
click at [309, 358] on div "🎬 📒 Email 2 - Jour 2 - 🎬 Entrée dans la séquence 📒 Guide gratuit Brouillon" at bounding box center [383, 357] width 343 height 43
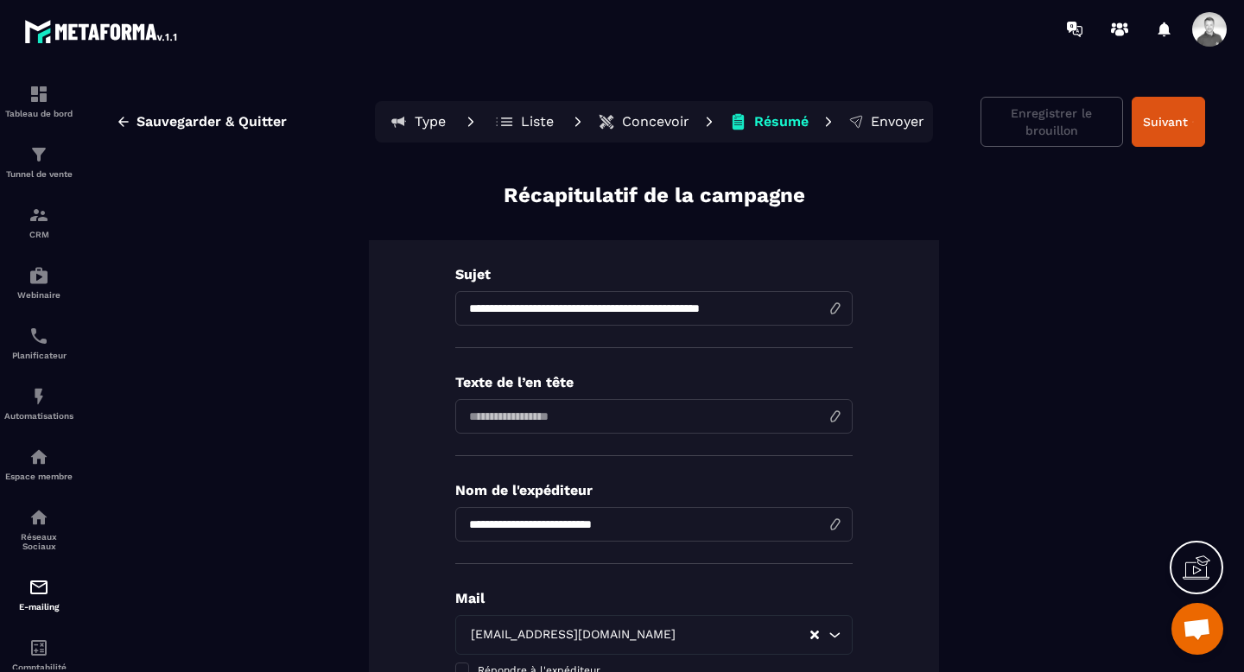
click at [656, 122] on p "Concevoir" at bounding box center [655, 121] width 67 height 17
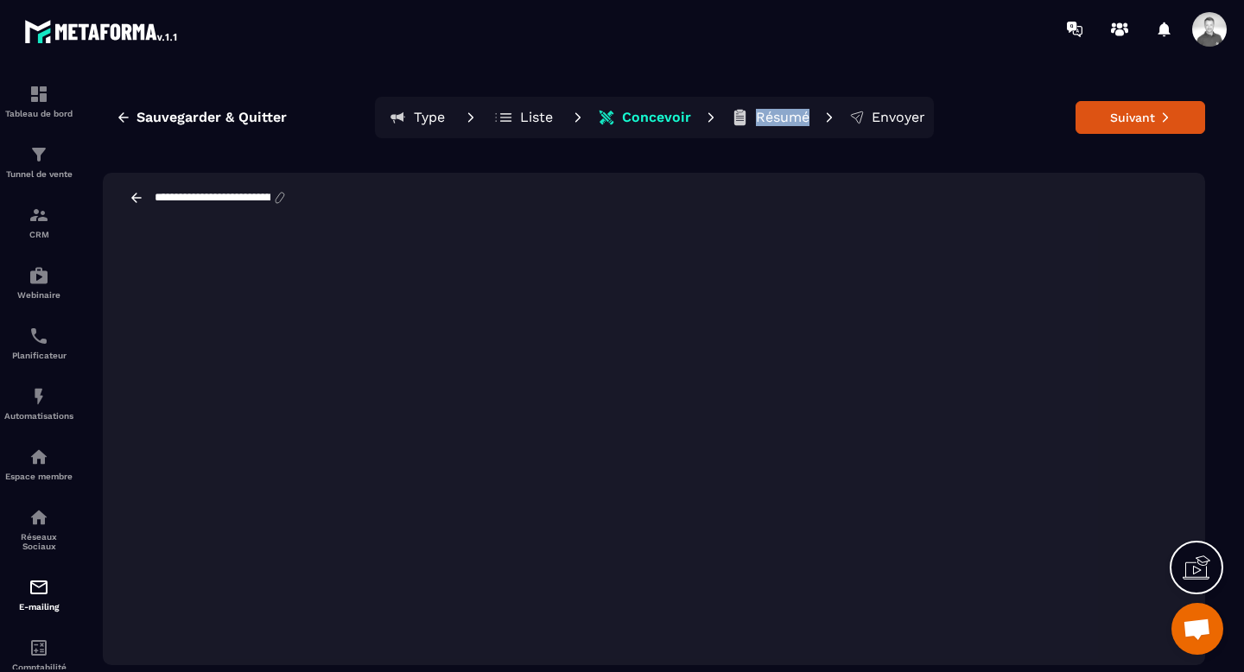
click at [759, 120] on p "Résumé" at bounding box center [783, 117] width 54 height 17
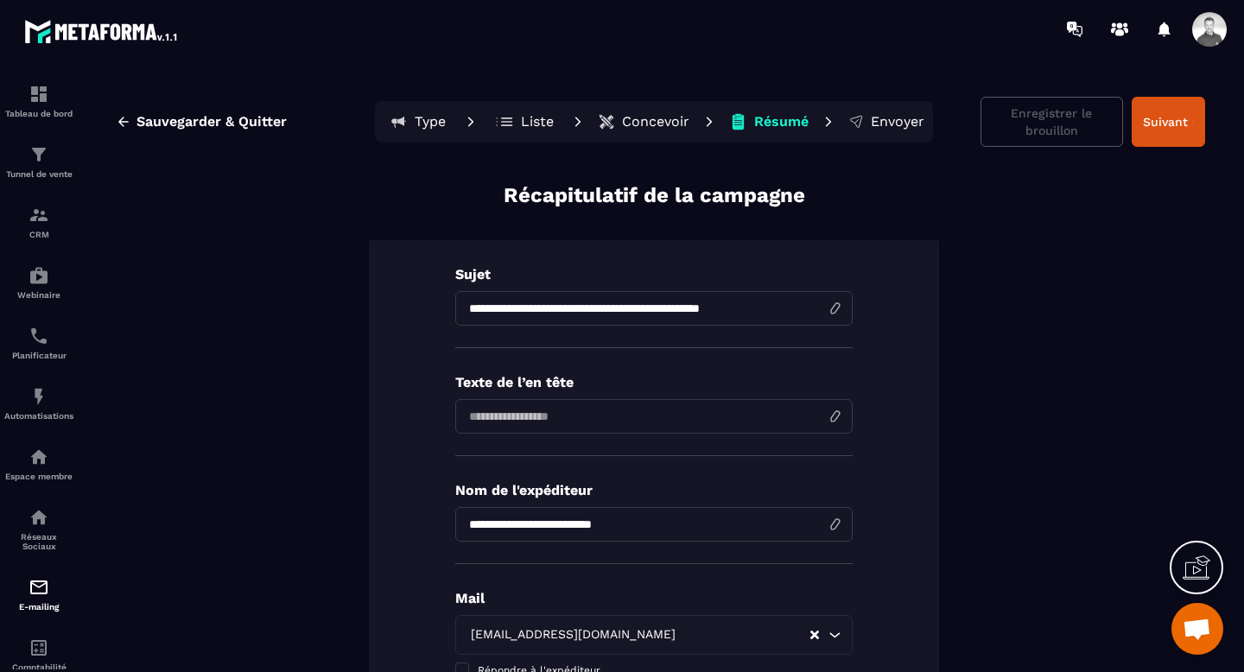
click at [672, 120] on p "Concevoir" at bounding box center [655, 121] width 67 height 17
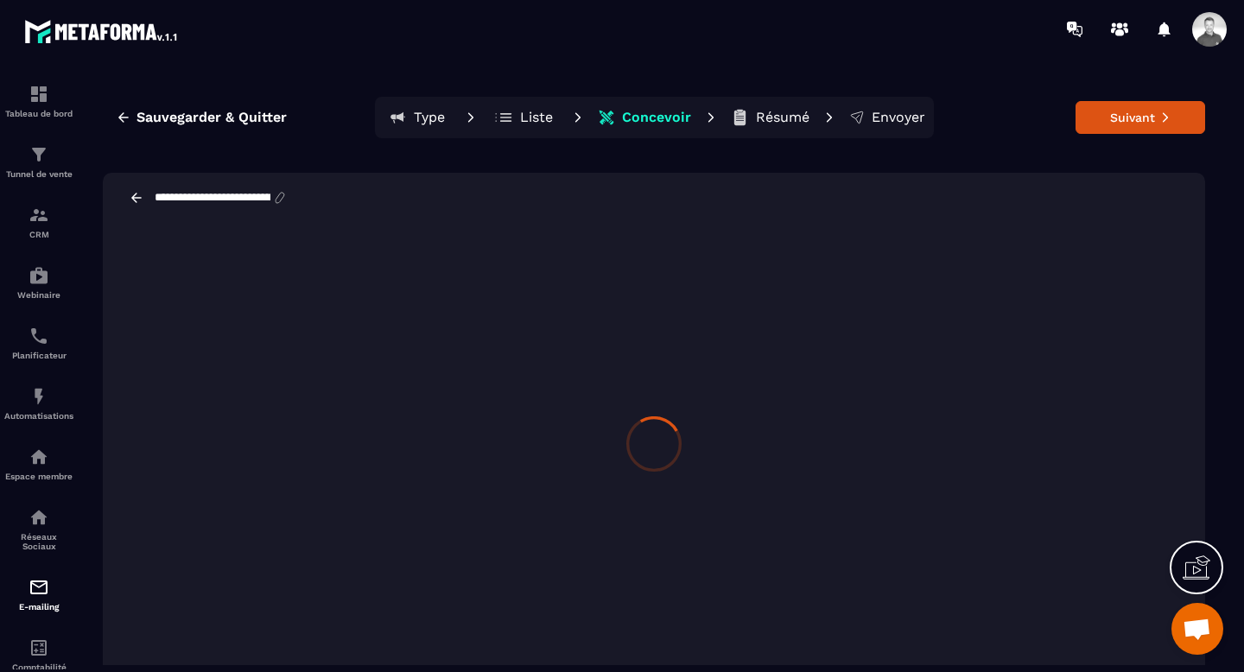
click at [774, 119] on p "Résumé" at bounding box center [783, 117] width 54 height 17
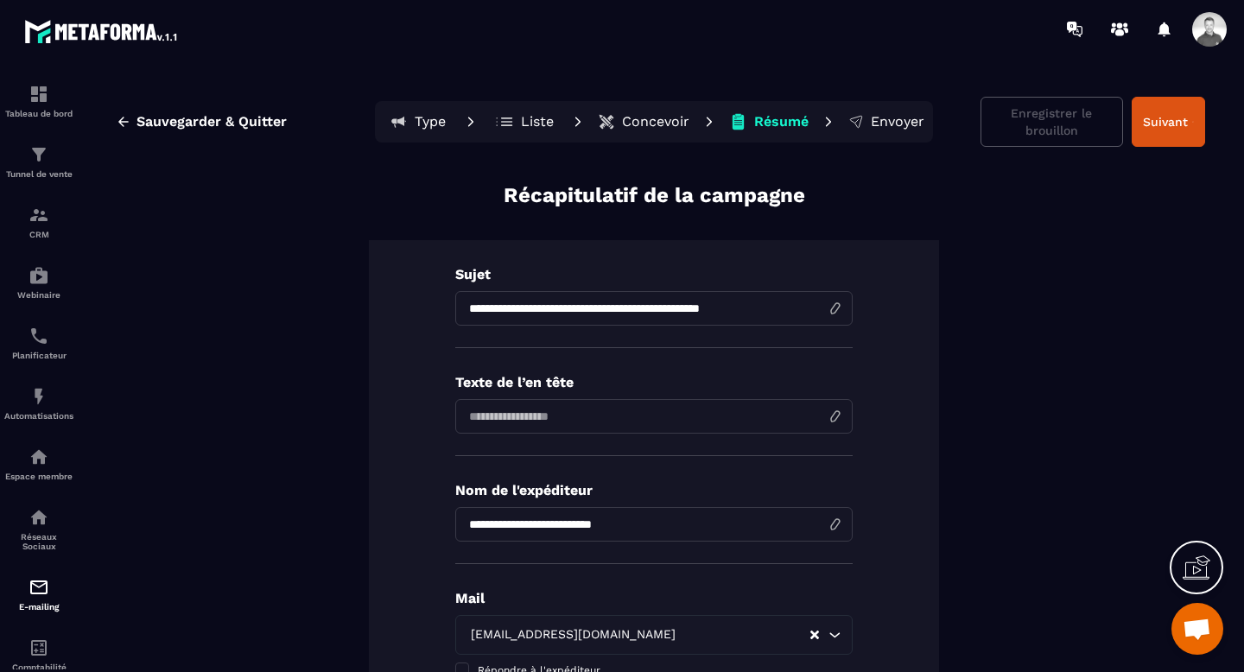
click at [695, 117] on div "Type Liste Concevoir Résumé Envoyer" at bounding box center [654, 121] width 558 height 41
click at [668, 121] on p "Concevoir" at bounding box center [655, 121] width 67 height 17
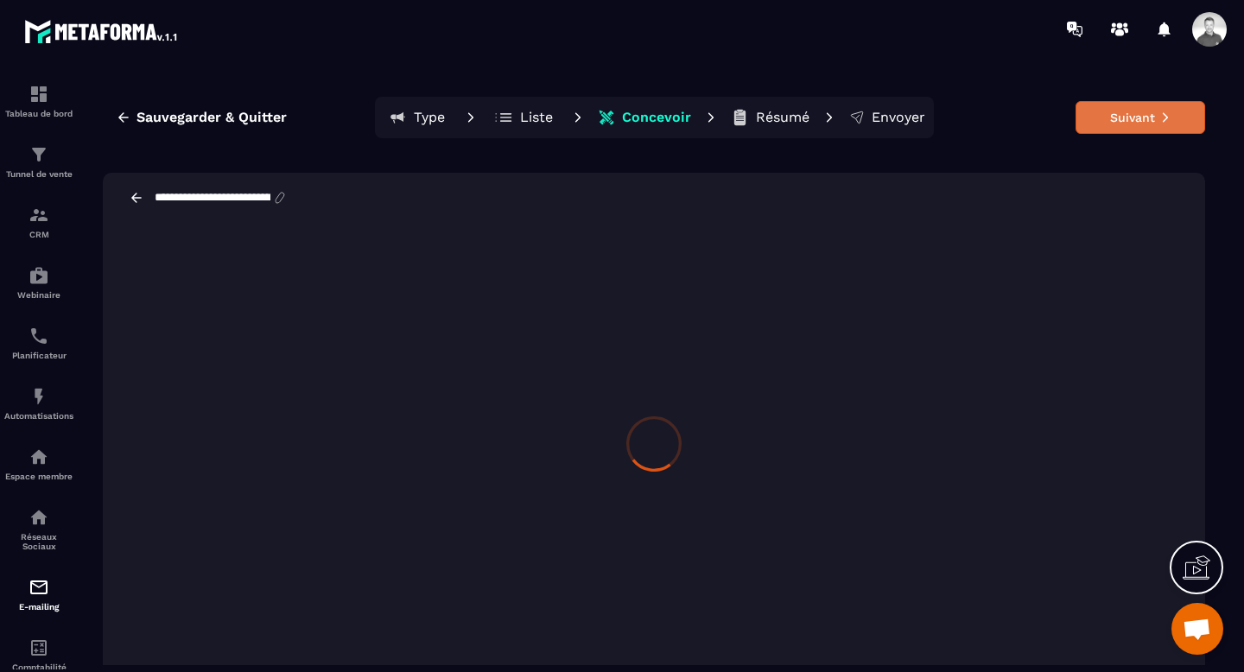
click at [1093, 119] on button "Suivant" at bounding box center [1140, 117] width 130 height 33
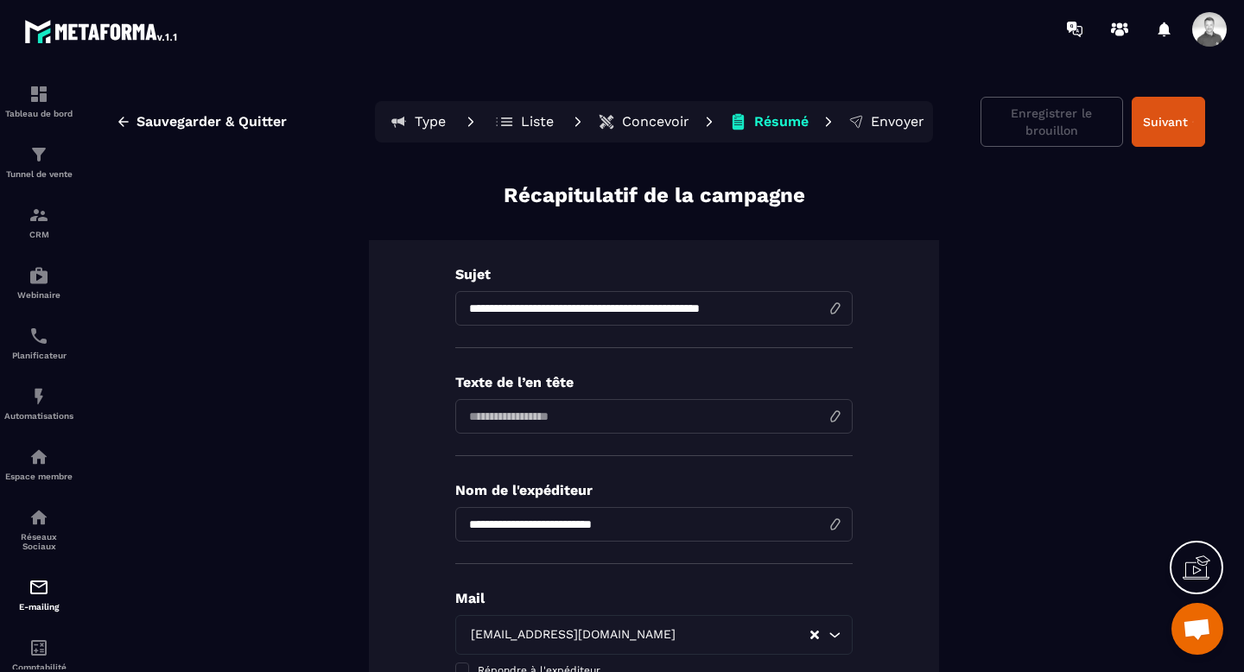
click at [724, 122] on button "Liste" at bounding box center [769, 121] width 90 height 35
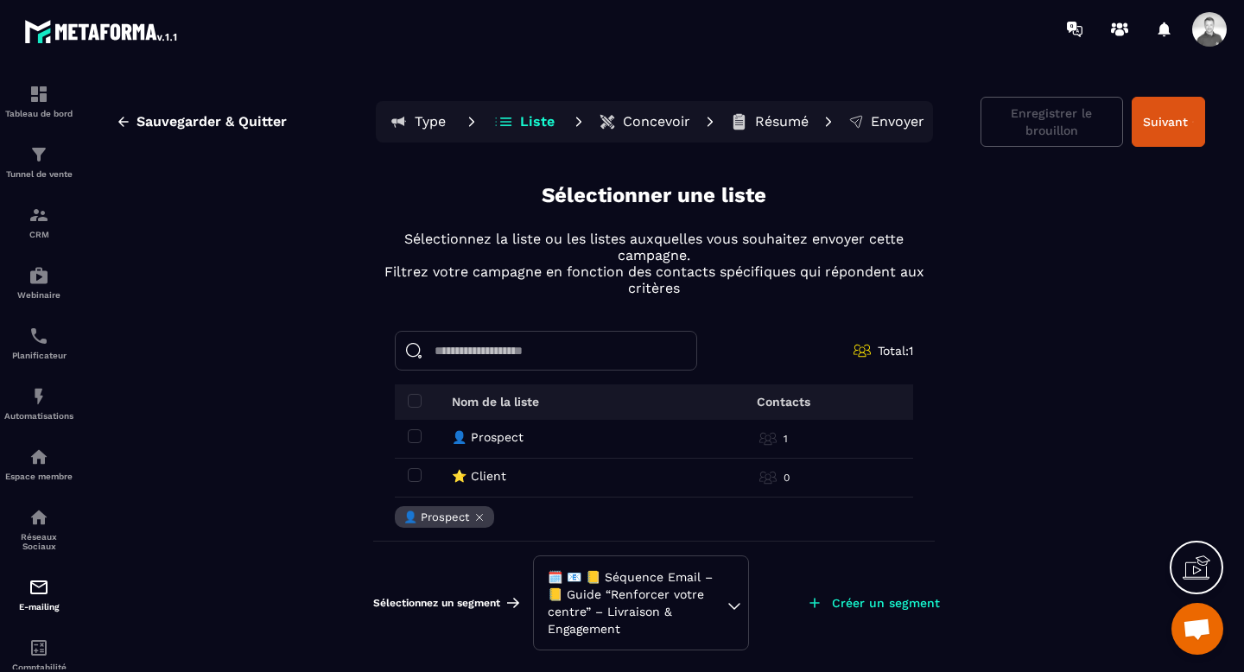
click at [427, 116] on p "Type" at bounding box center [430, 121] width 31 height 17
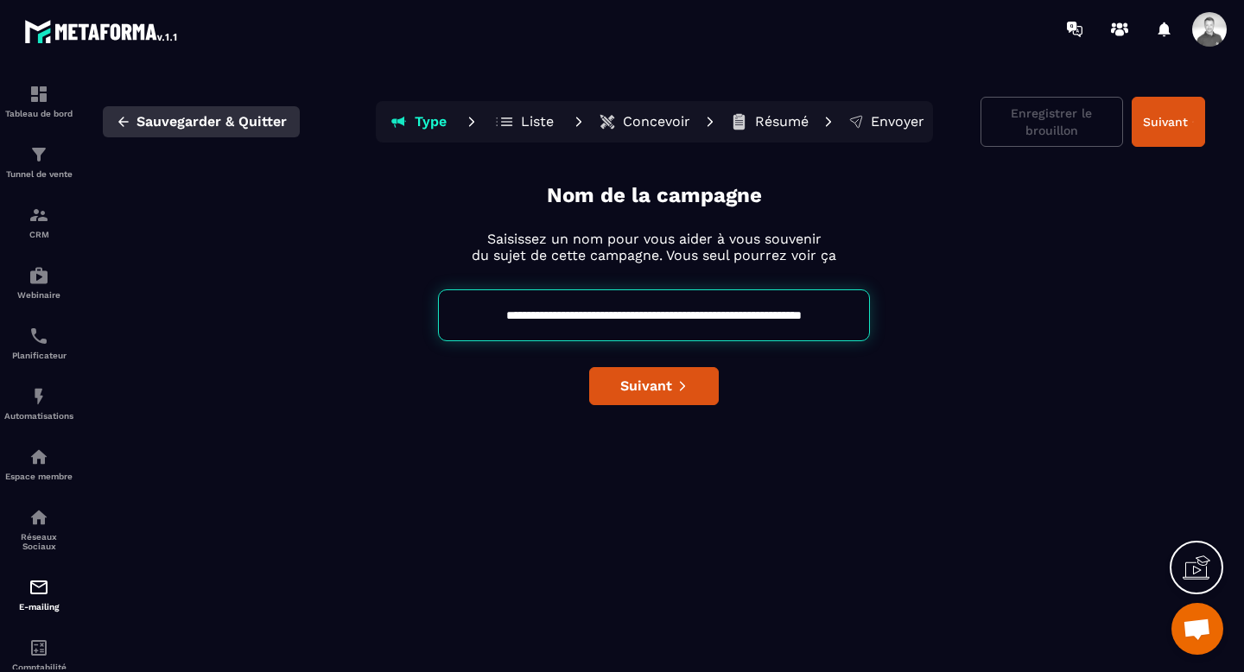
click at [125, 123] on icon "button" at bounding box center [124, 122] width 16 height 16
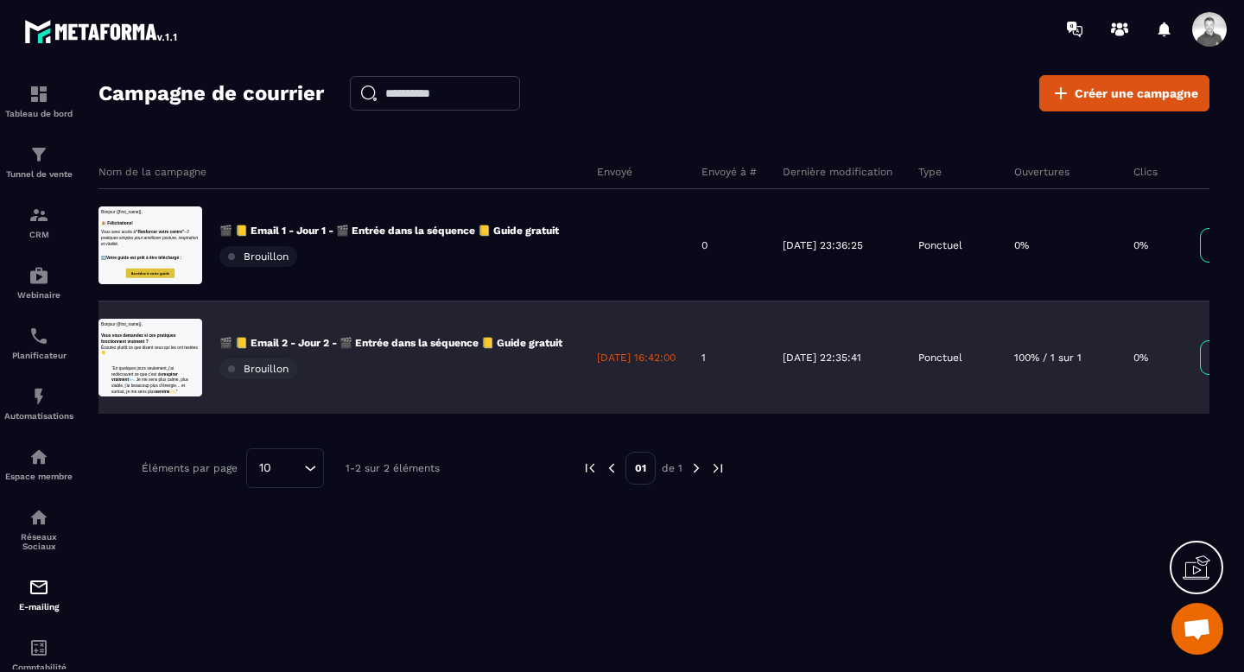
click at [415, 369] on div "🎬 📒 Email 2 - Jour 2 - 🎬 Entrée dans la séquence 📒 Guide gratuit Brouillon" at bounding box center [390, 357] width 343 height 43
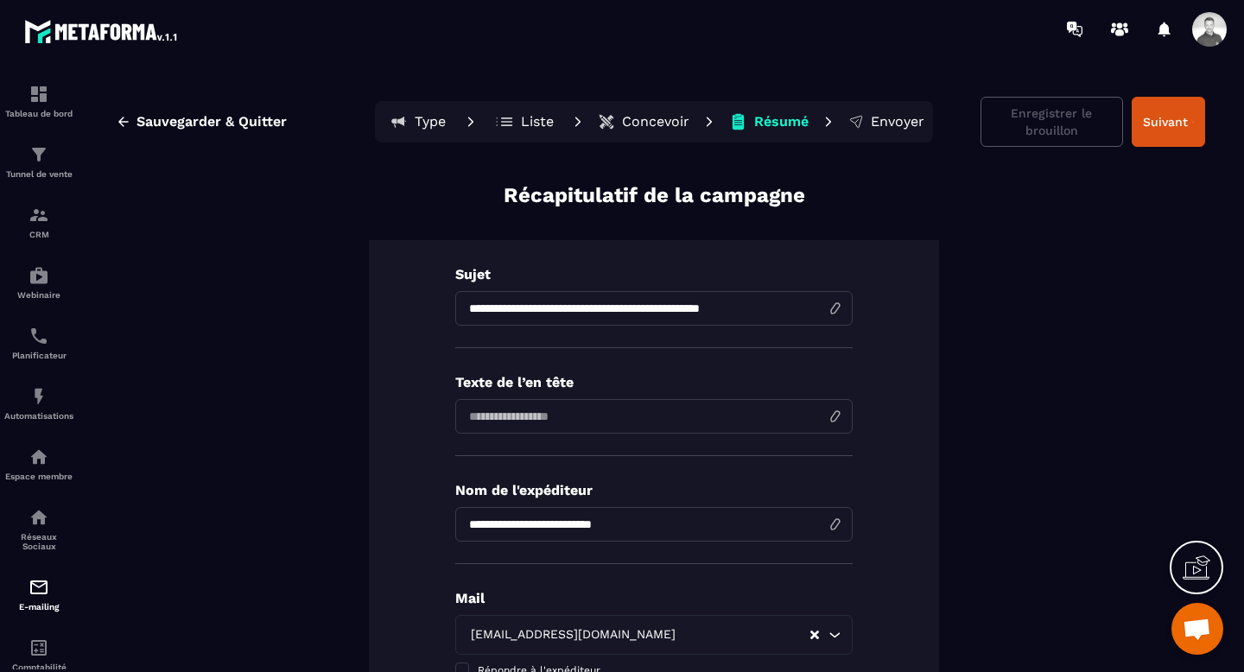
click at [882, 128] on p "Envoyer" at bounding box center [897, 121] width 54 height 17
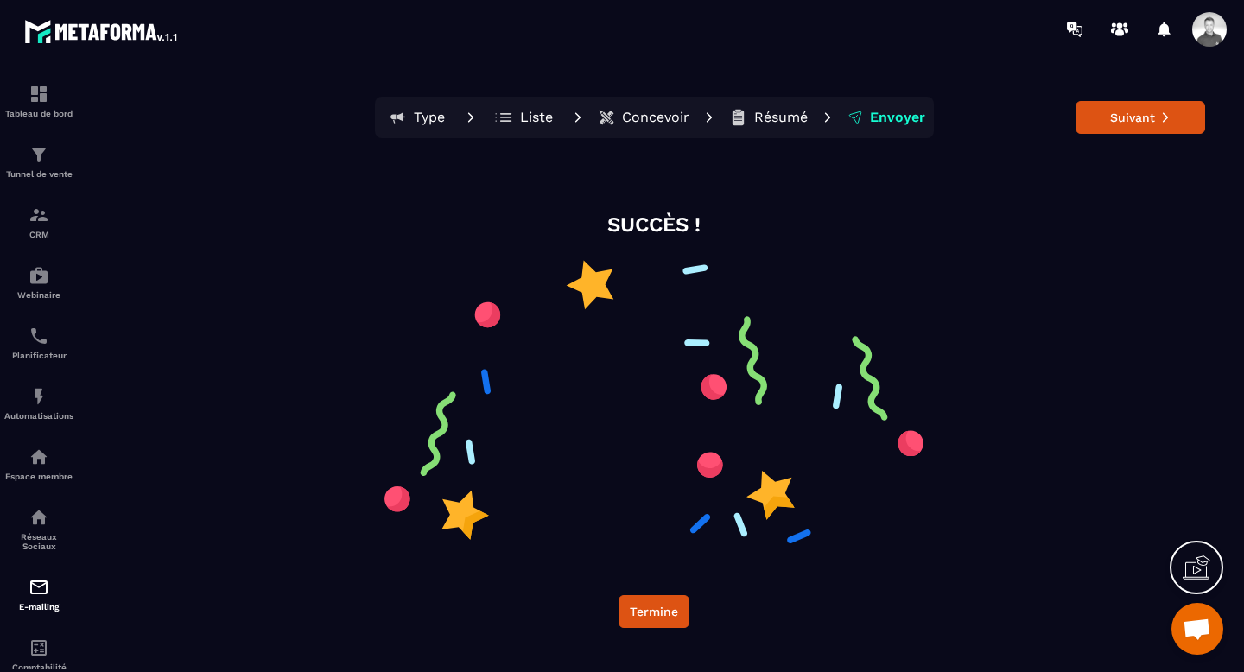
click at [423, 123] on p "Type" at bounding box center [429, 117] width 31 height 17
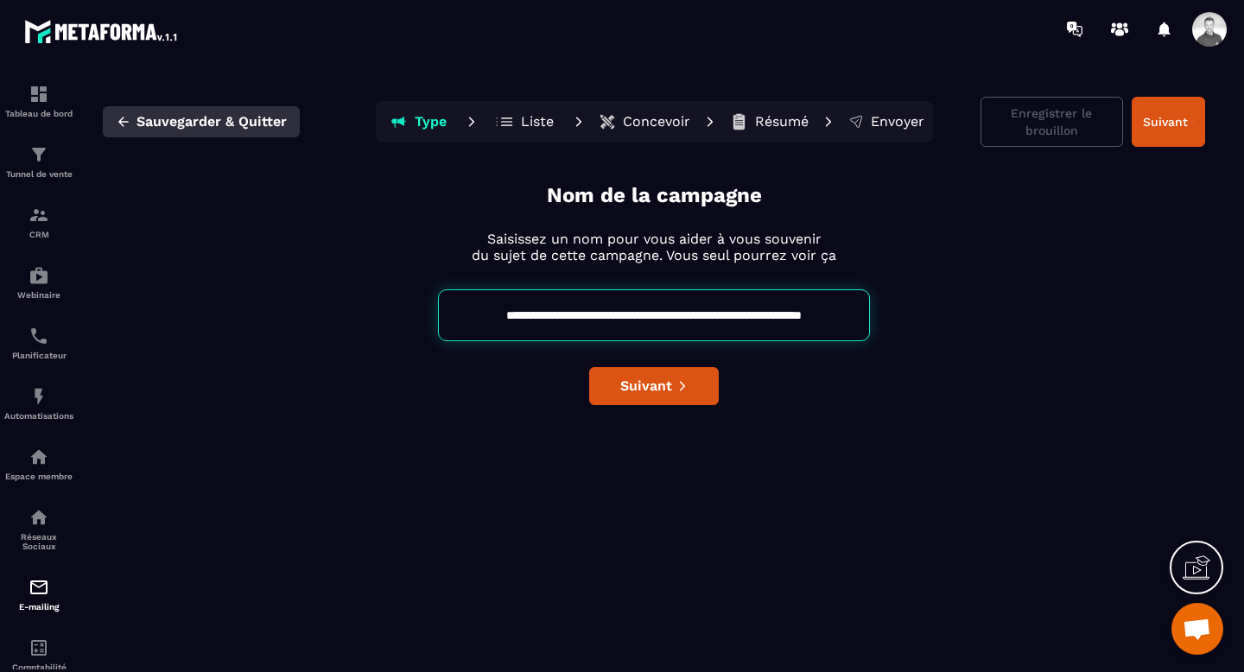
click at [120, 118] on icon "button" at bounding box center [124, 122] width 16 height 16
